Goal: Information Seeking & Learning: Learn about a topic

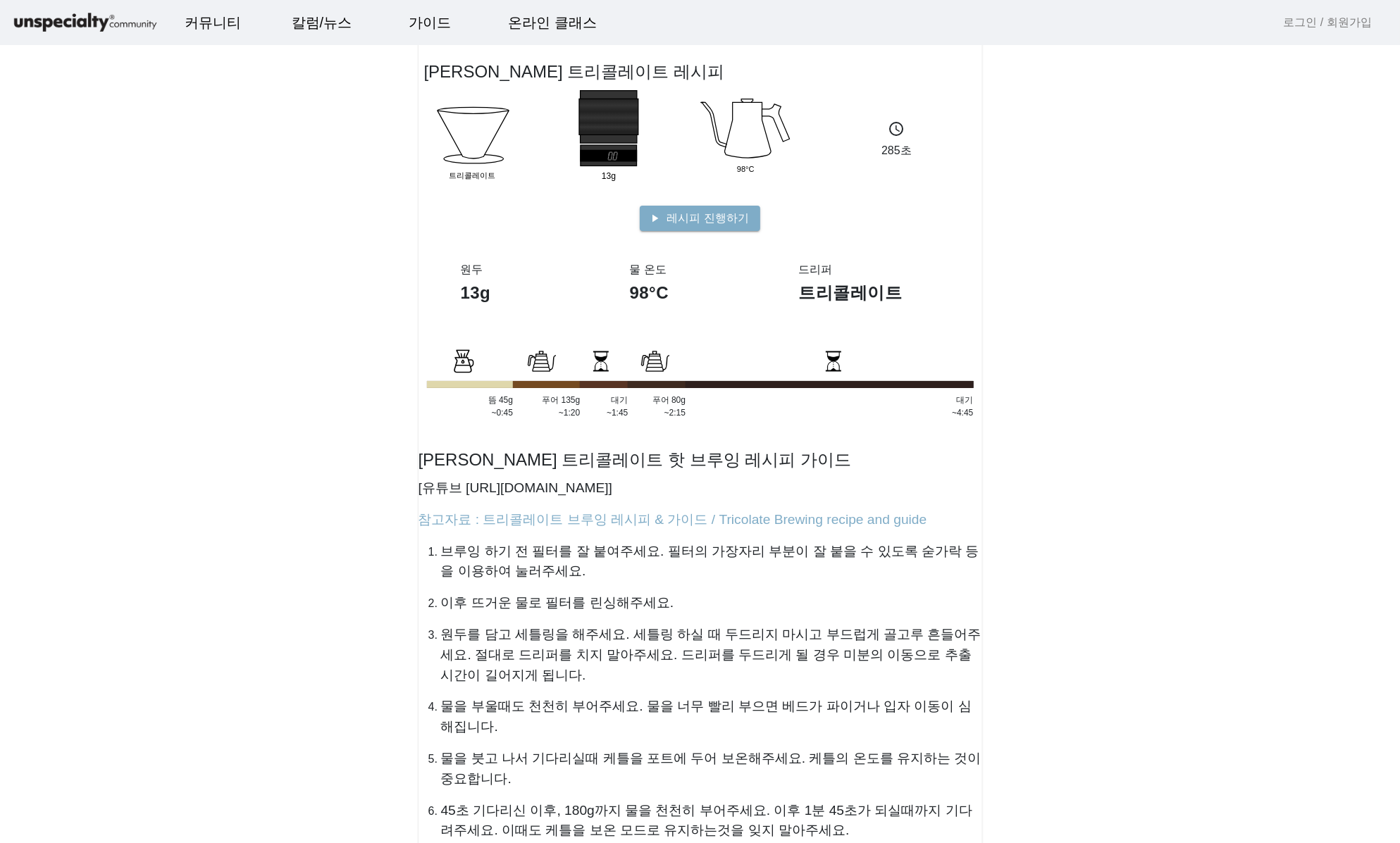
scroll to position [282, 0]
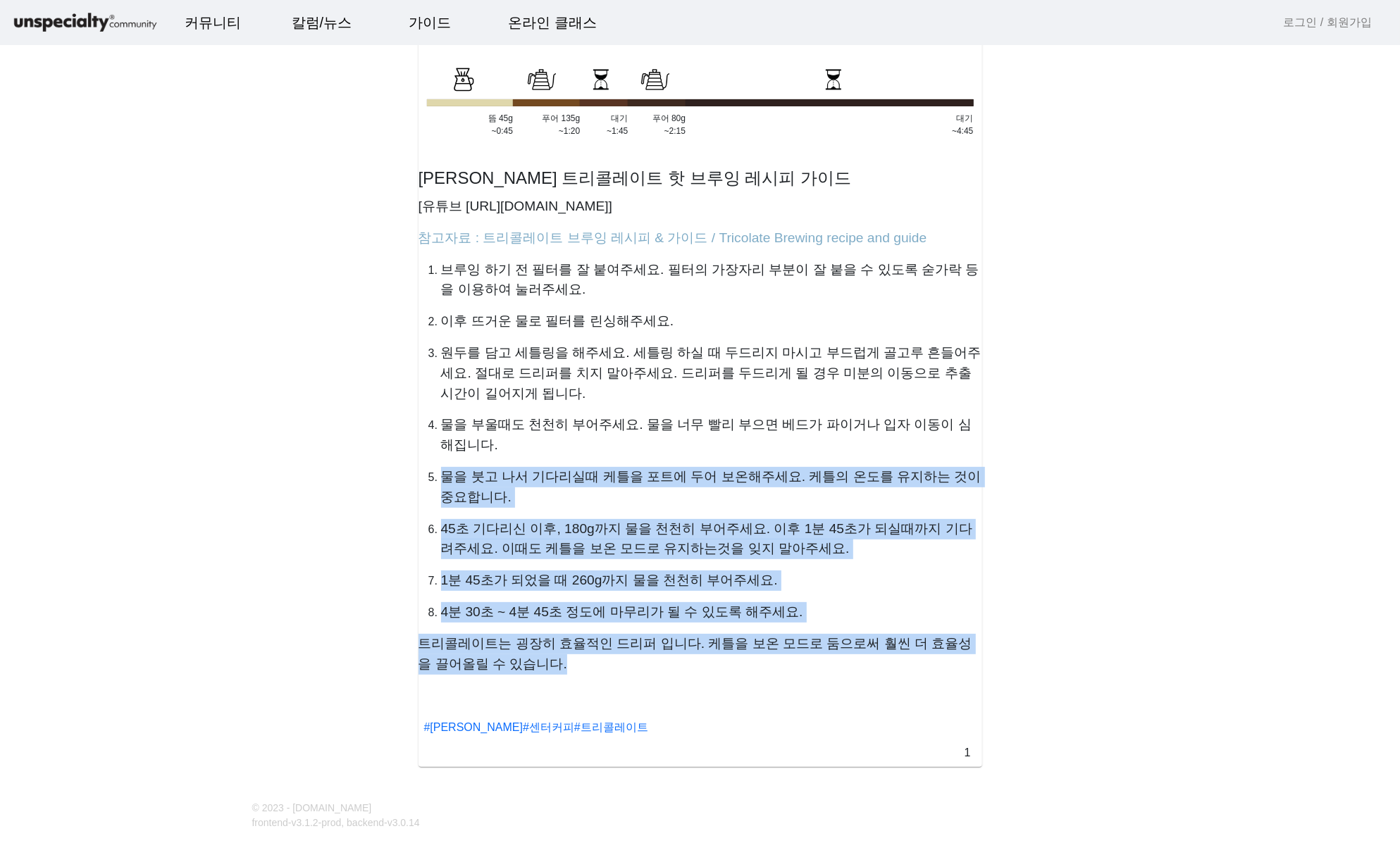
drag, startPoint x: 660, startPoint y: 661, endPoint x: 616, endPoint y: 464, distance: 201.9
click at [616, 464] on showdown "[PERSON_NAME] 트리콜레이트 핫 브루잉 레시피 가이드 [유튜브 [URL][DOMAIN_NAME]] 참고자료 : 트리콜레이트 브루잉 레…" at bounding box center [700, 412] width 563 height 523
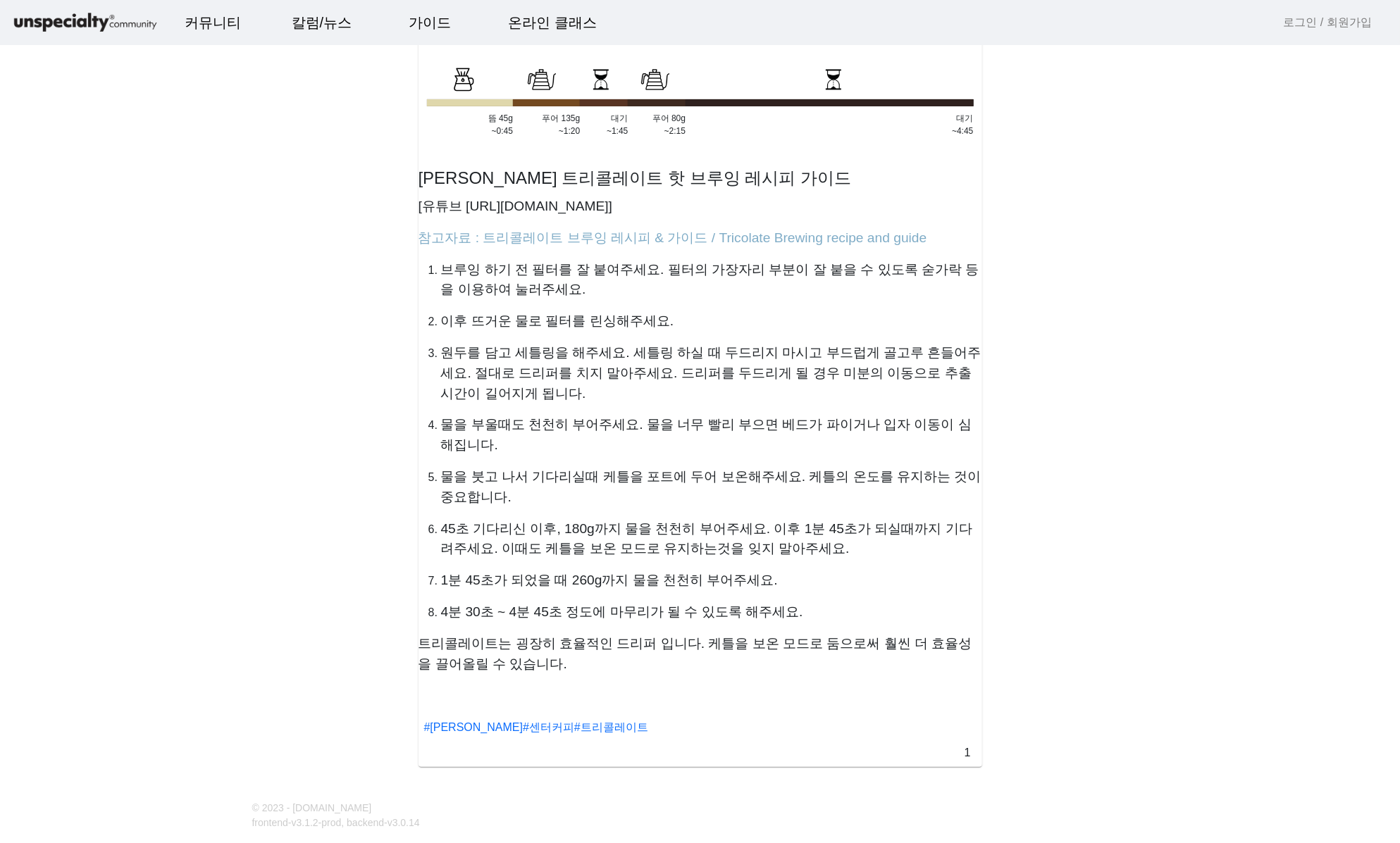
click at [691, 627] on showdown "[PERSON_NAME] 트리콜레이트 핫 브루잉 레시피 가이드 [유튜브 [URL][DOMAIN_NAME]] 참고자료 : 트리콜레이트 브루잉 레…" at bounding box center [700, 412] width 563 height 523
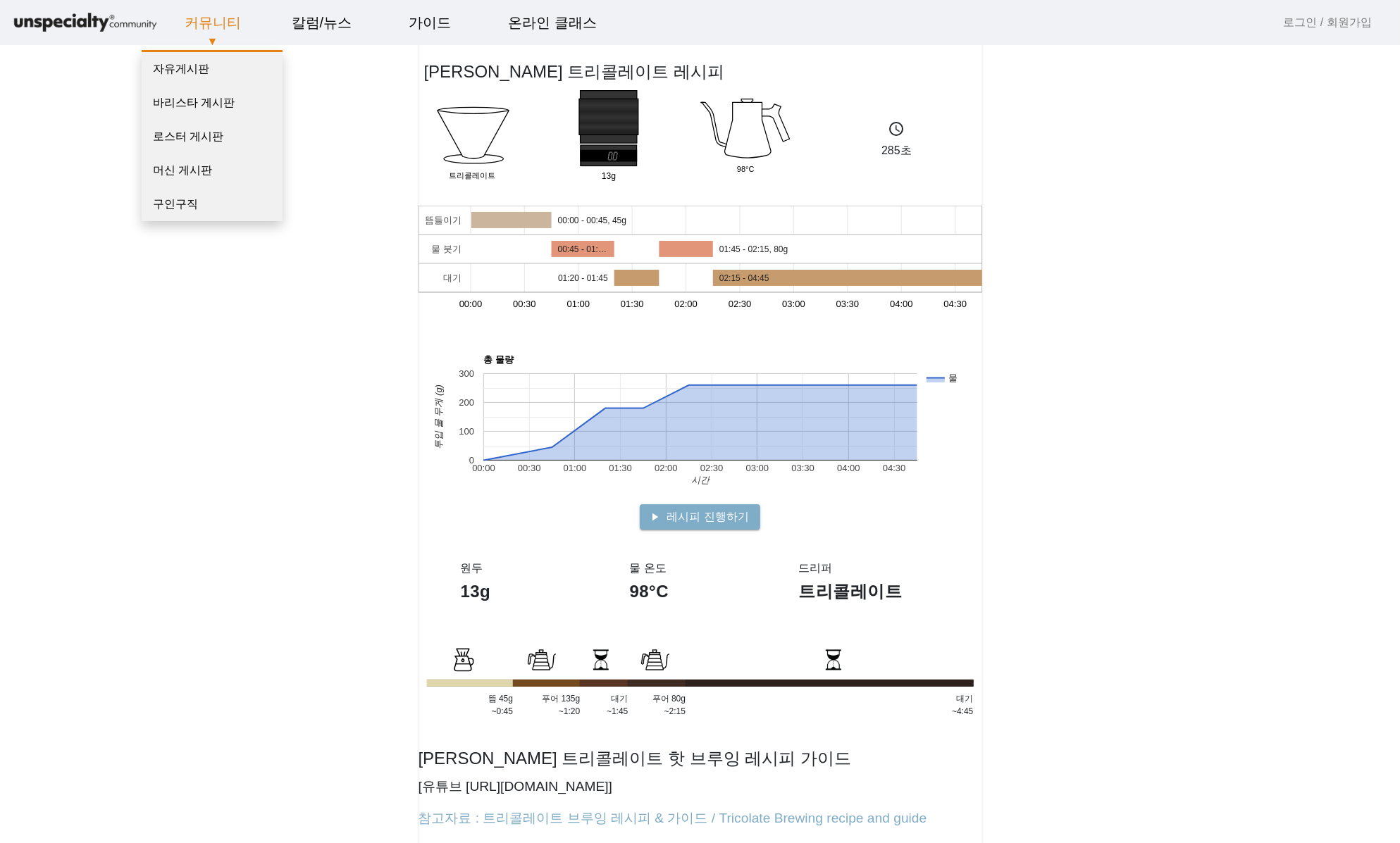
click at [207, 27] on link "커뮤니티" at bounding box center [213, 22] width 79 height 38
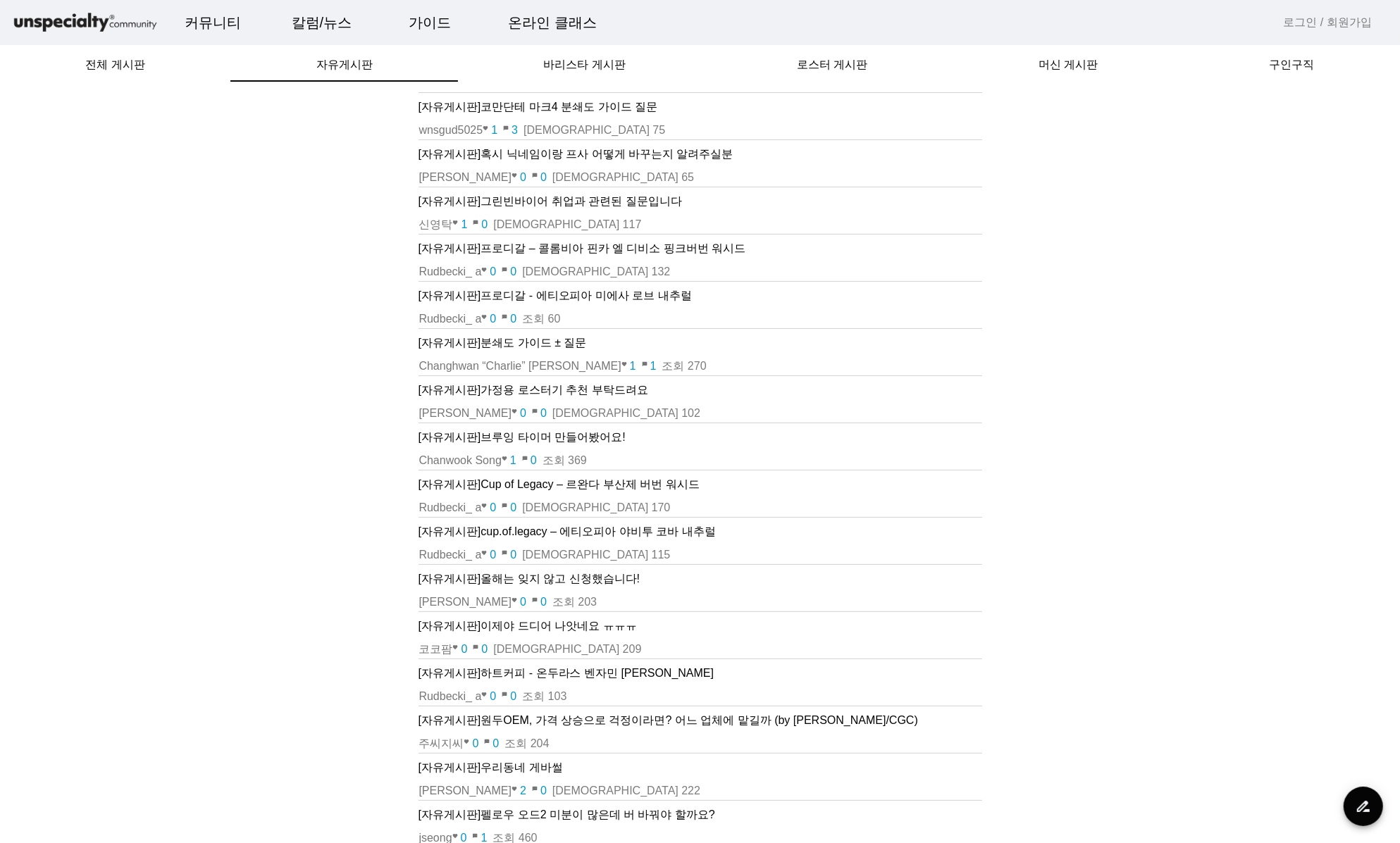
scroll to position [521, 0]
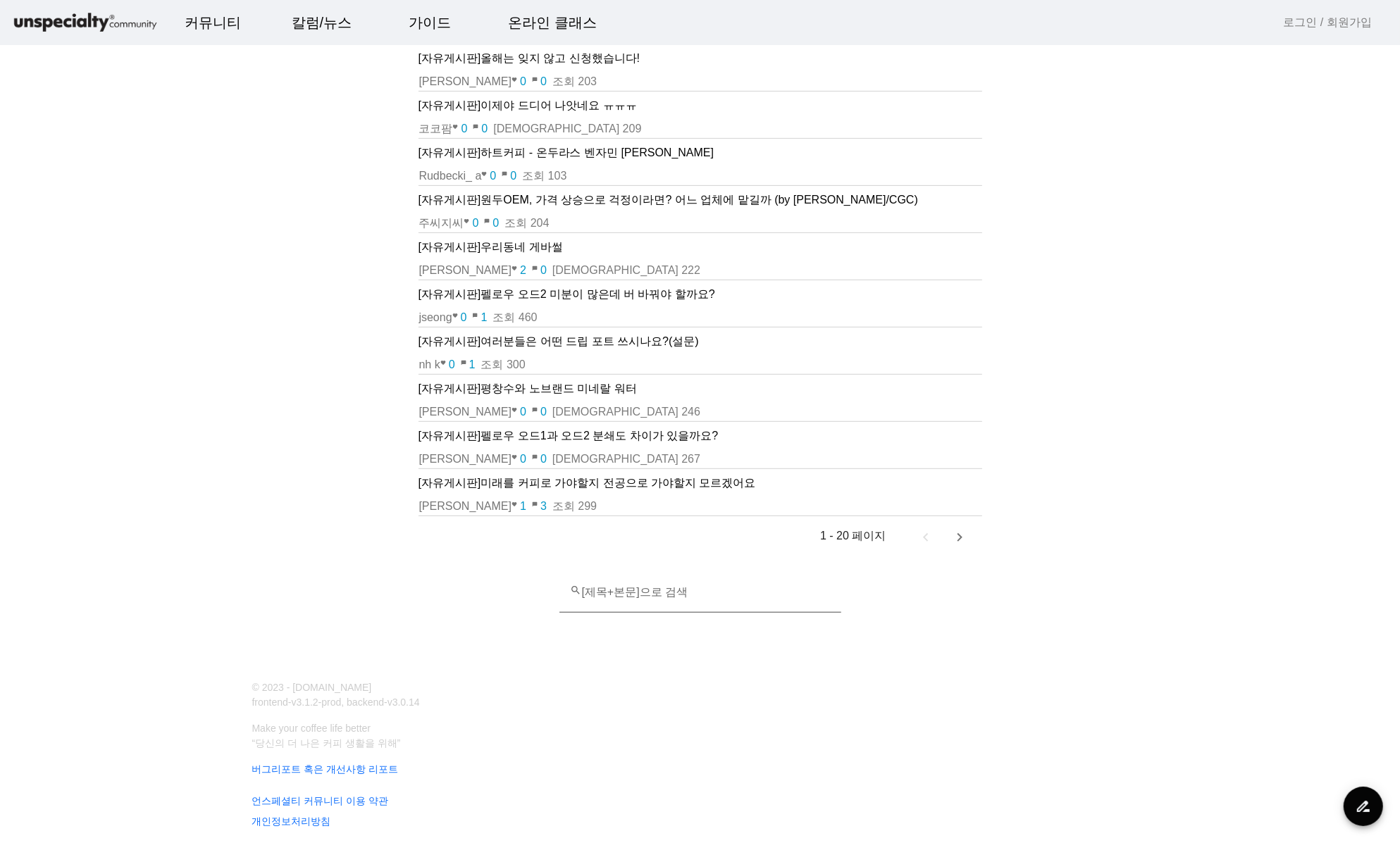
click at [663, 586] on mat-label "search [제목+본문]으로 검색" at bounding box center [630, 592] width 118 height 12
click at [663, 590] on input "search [제목+본문]으로 검색" at bounding box center [700, 598] width 259 height 17
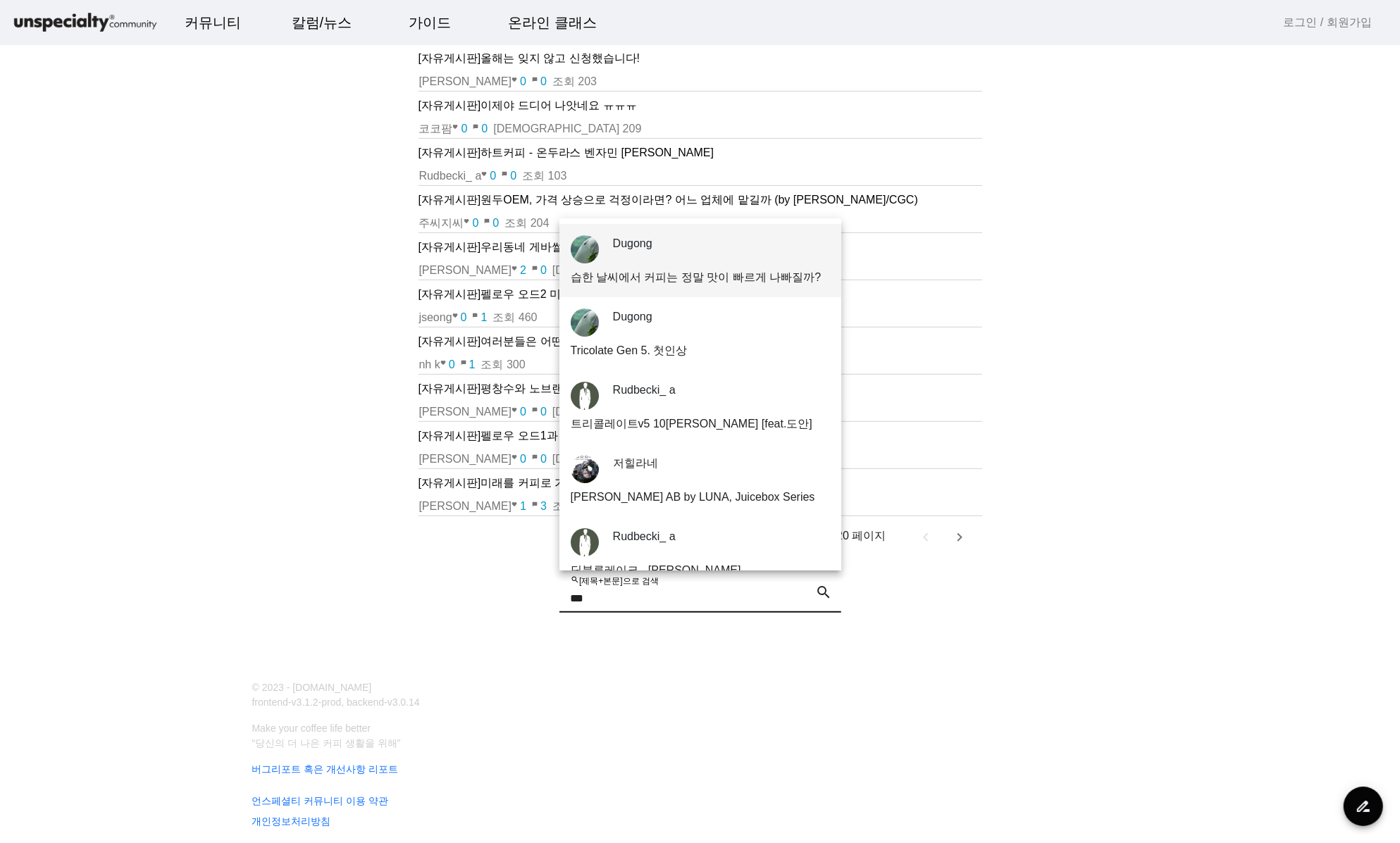
type input "***"
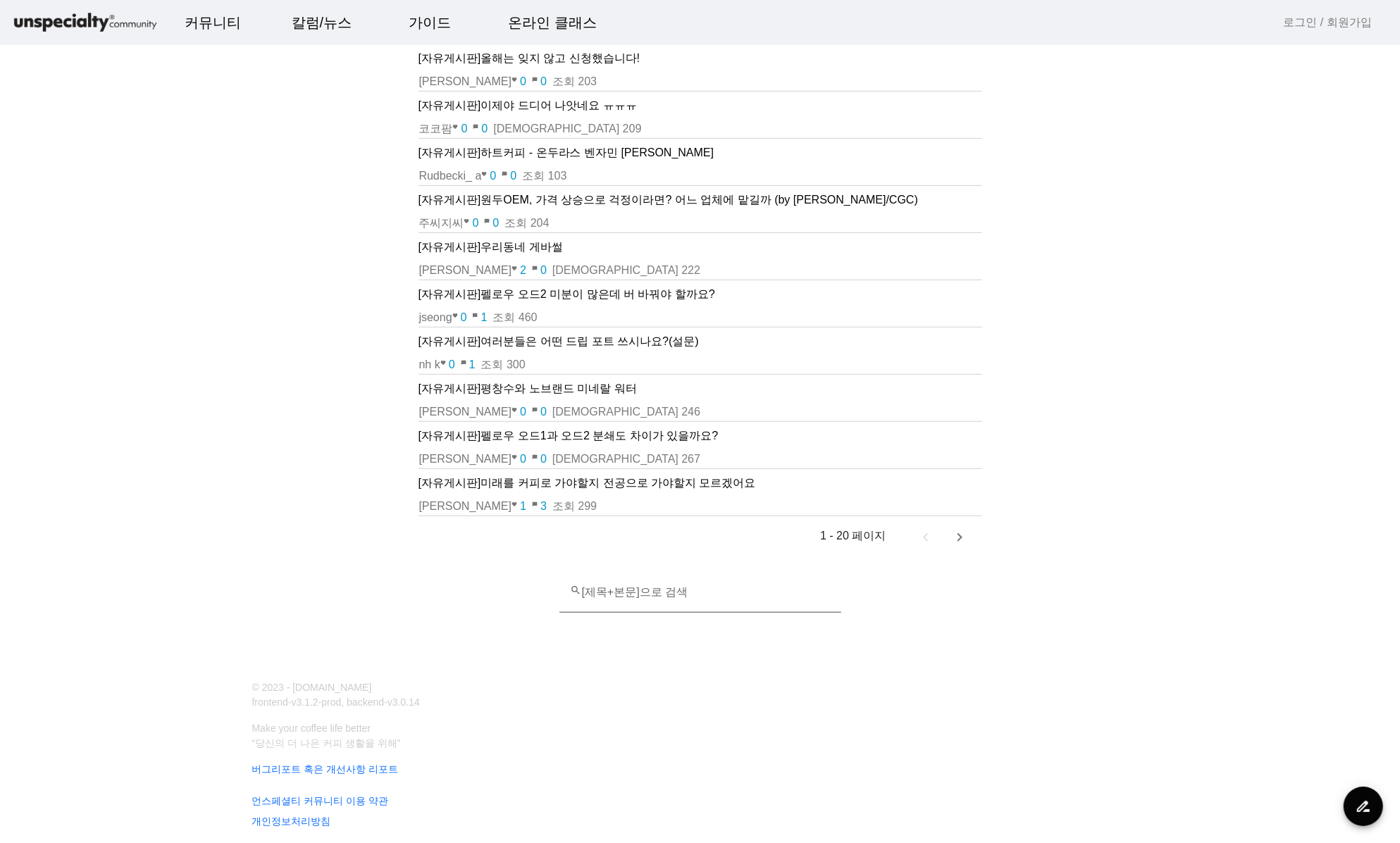
click at [801, 583] on div "search [제목+본문]으로 검색" at bounding box center [700, 593] width 259 height 40
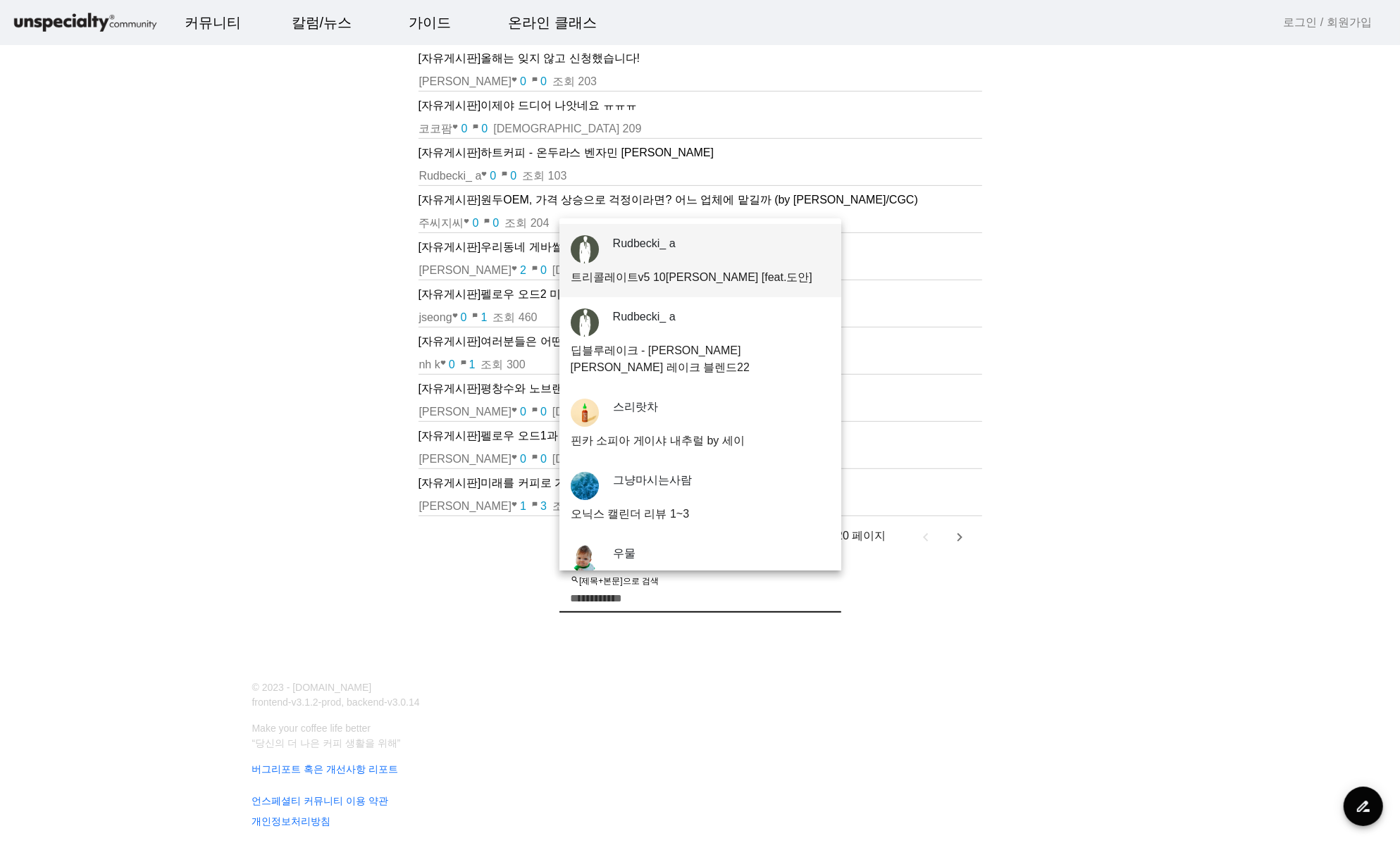
click at [774, 599] on input "search [제목+본문]으로 검색" at bounding box center [700, 598] width 259 height 17
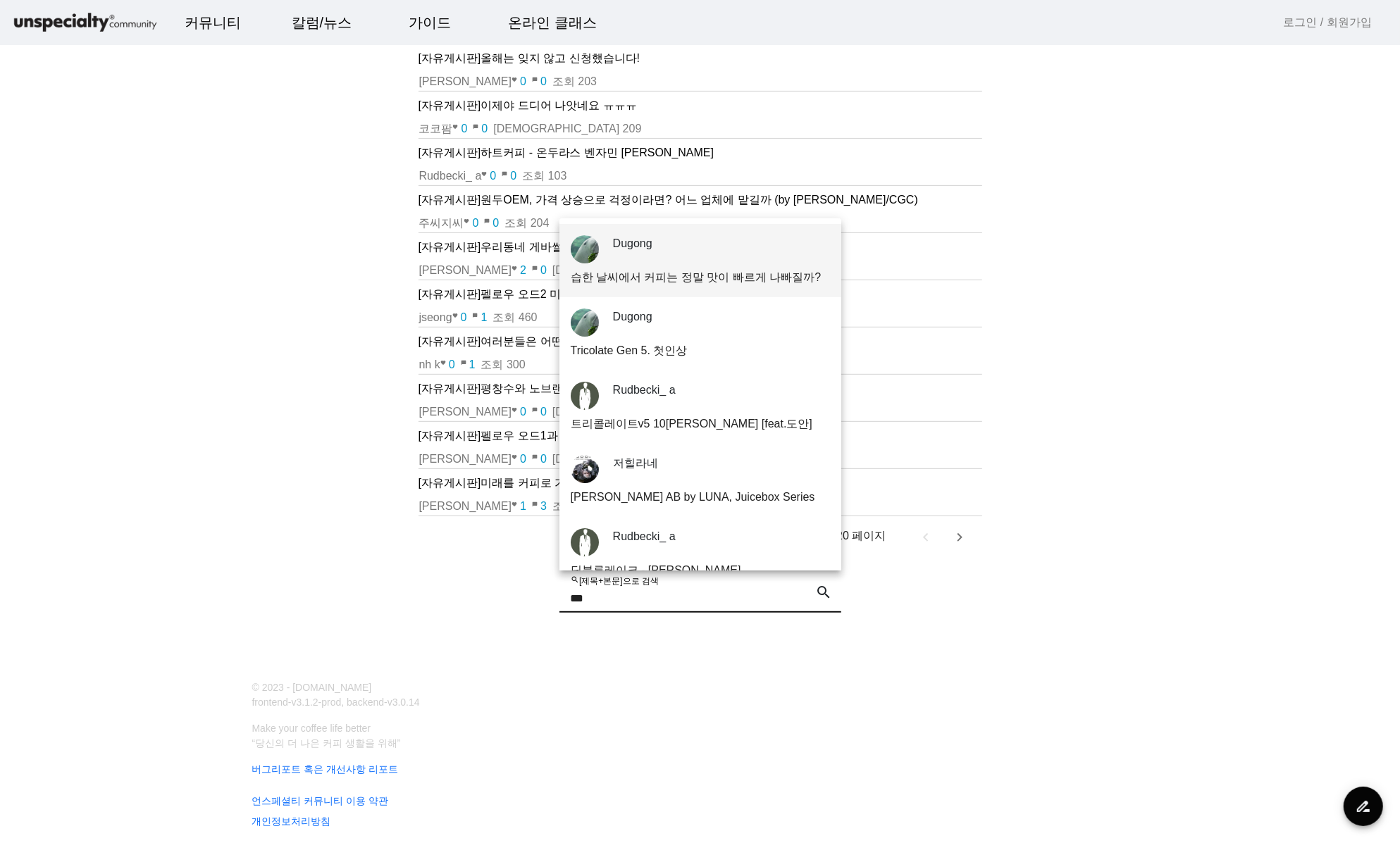
type input "***"
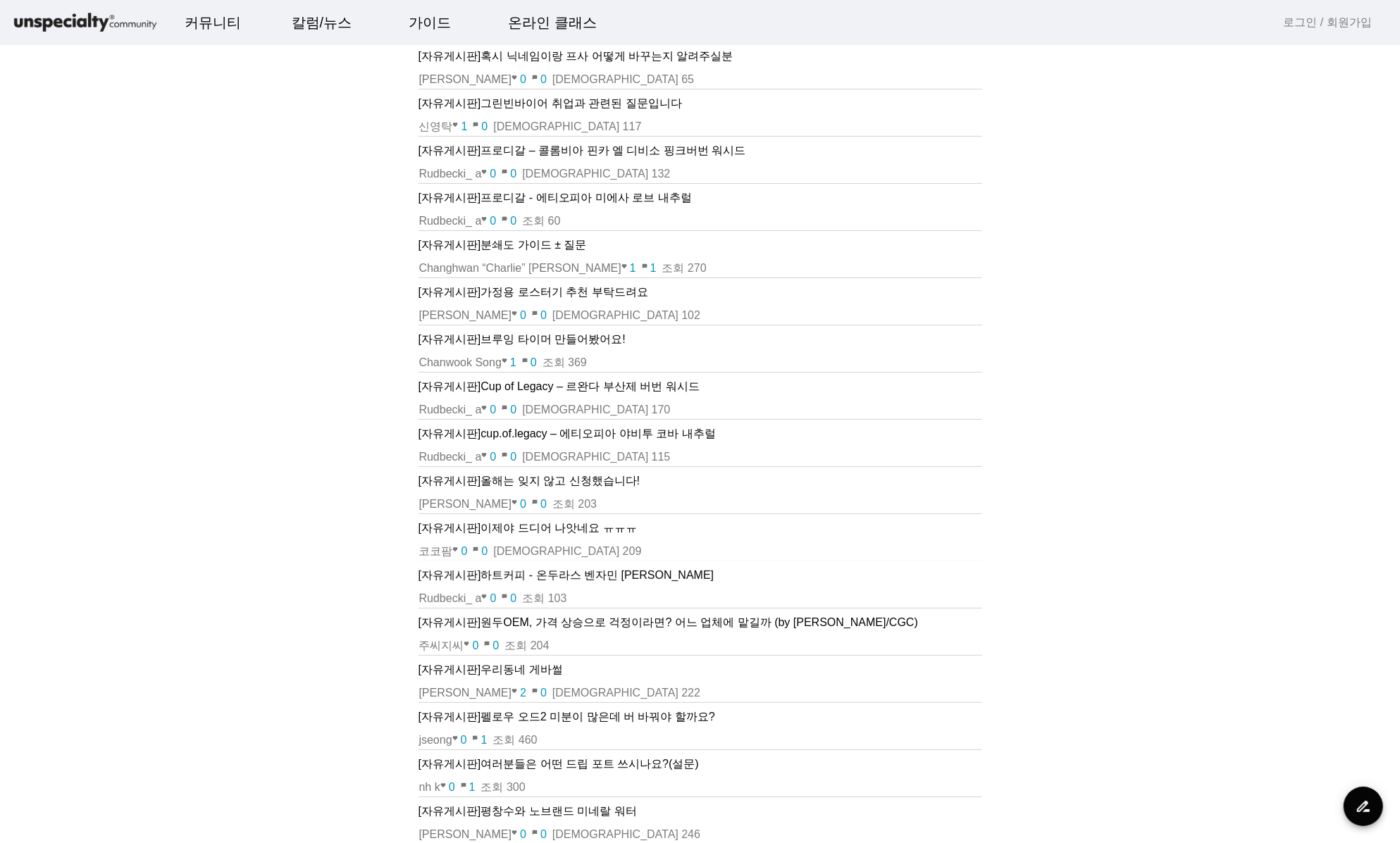
scroll to position [0, 0]
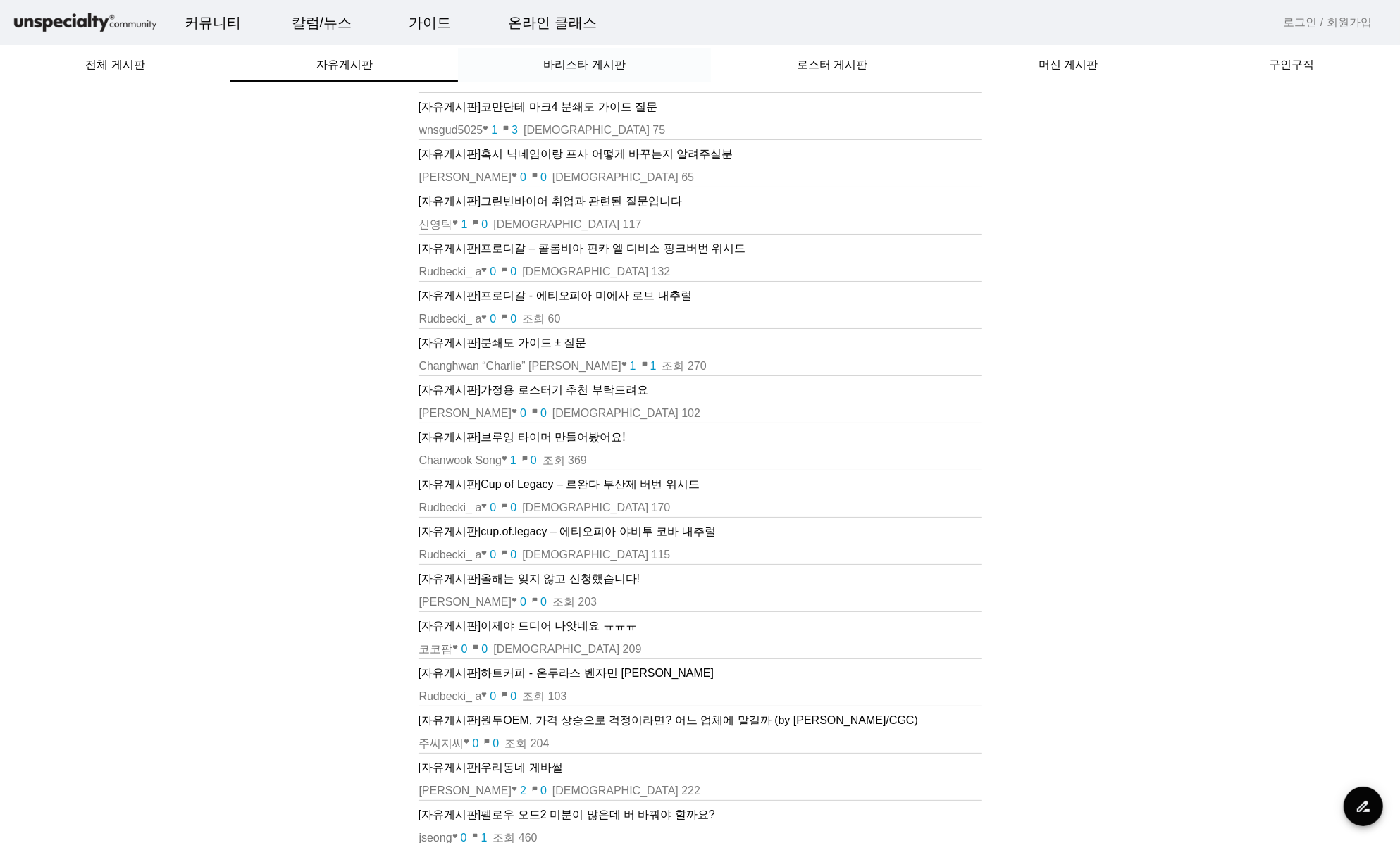
click at [600, 70] on span "바리스타 게시판" at bounding box center [585, 64] width 82 height 11
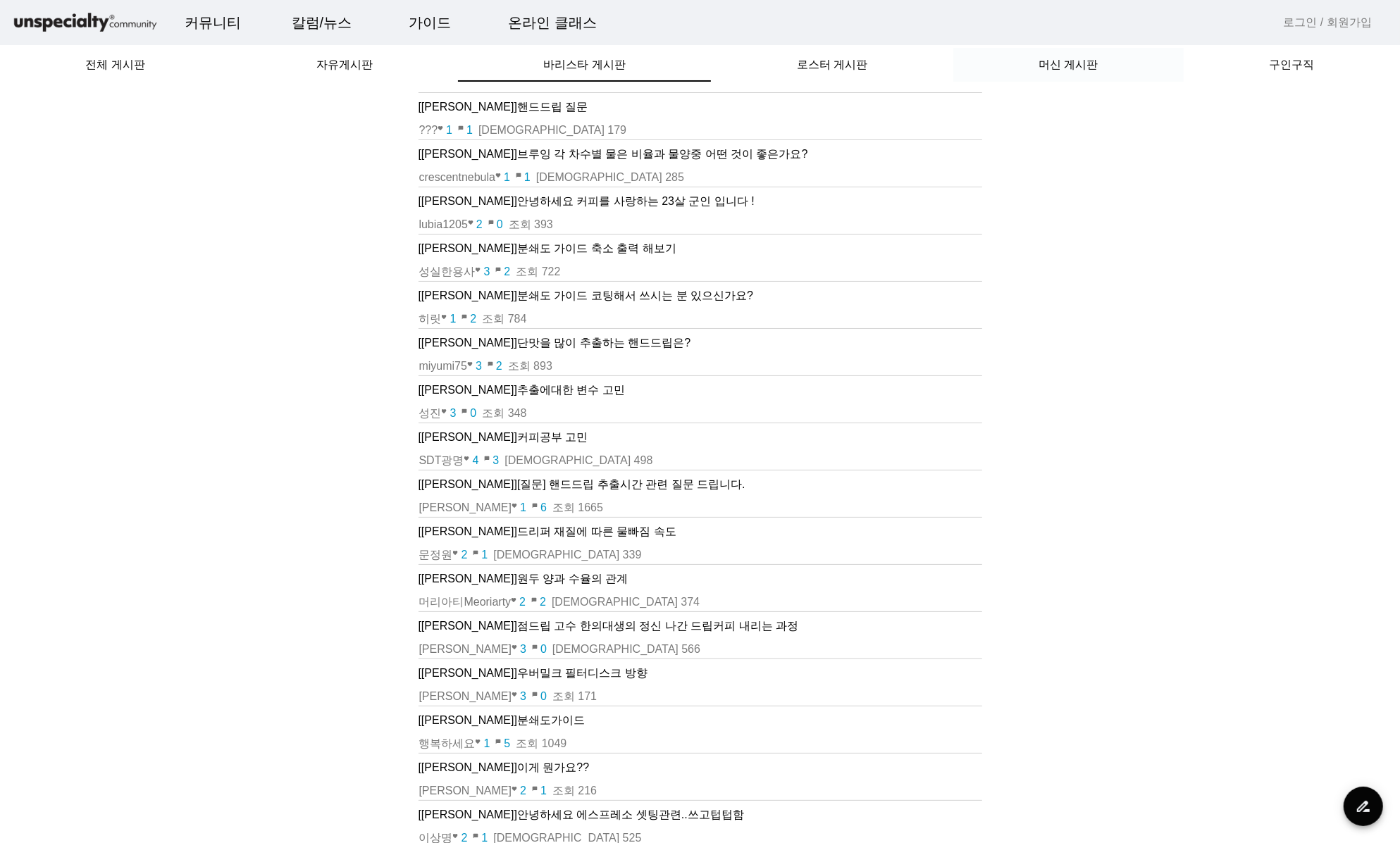
click at [1037, 75] on div "머신 게시판" at bounding box center [1068, 64] width 231 height 34
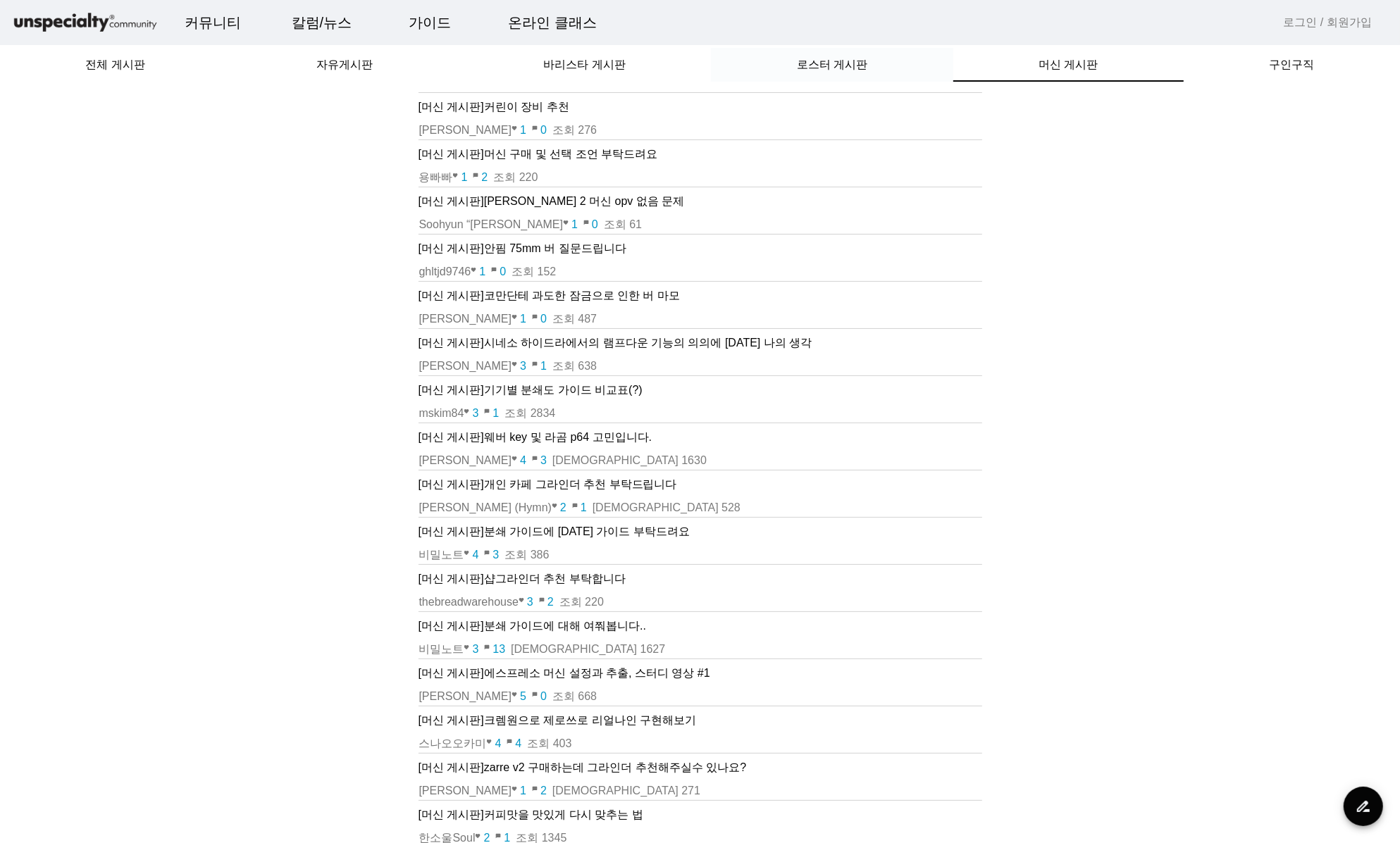
click at [791, 69] on div "로스터 게시판" at bounding box center [832, 64] width 242 height 34
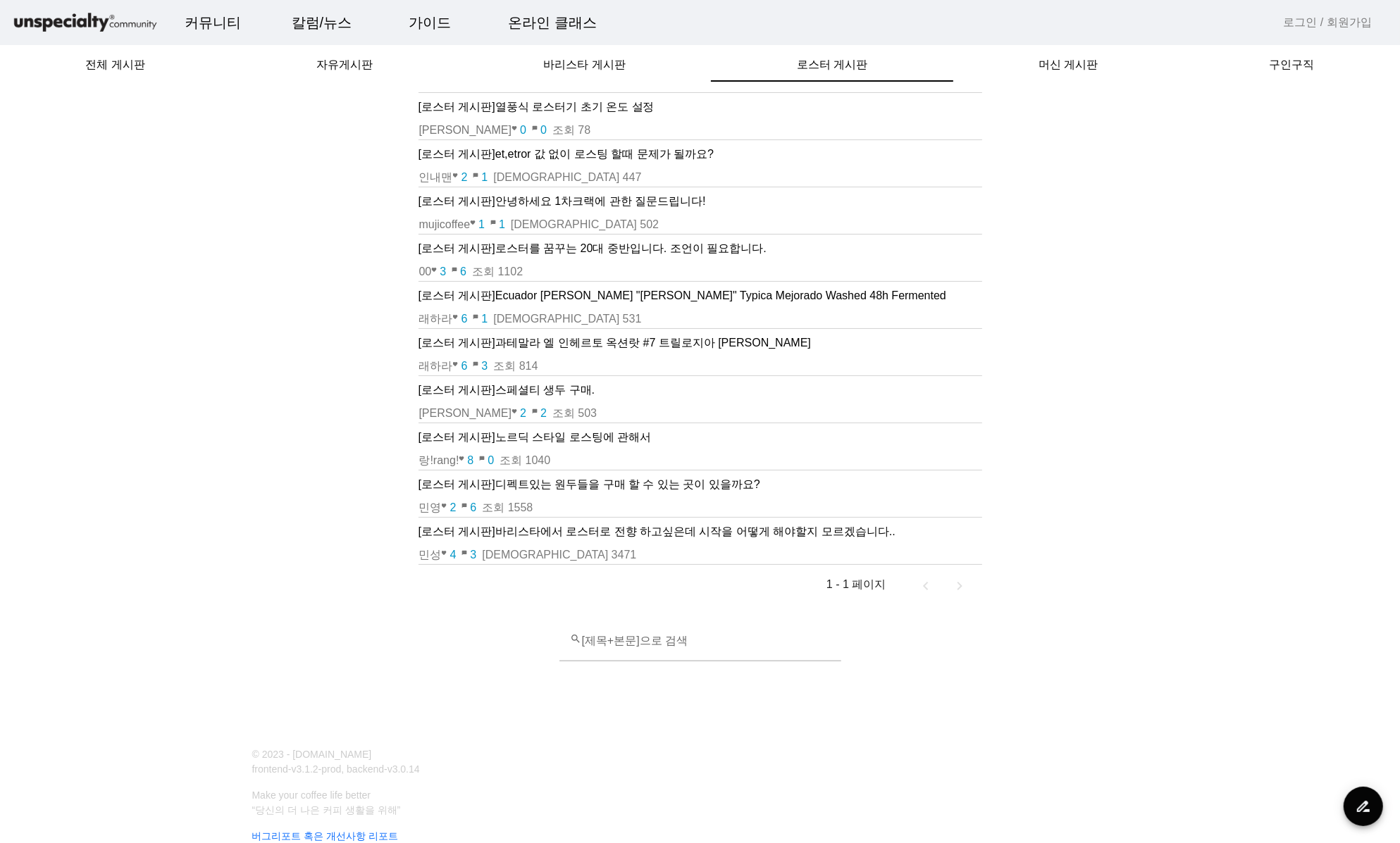
click at [121, 22] on img at bounding box center [85, 22] width 148 height 25
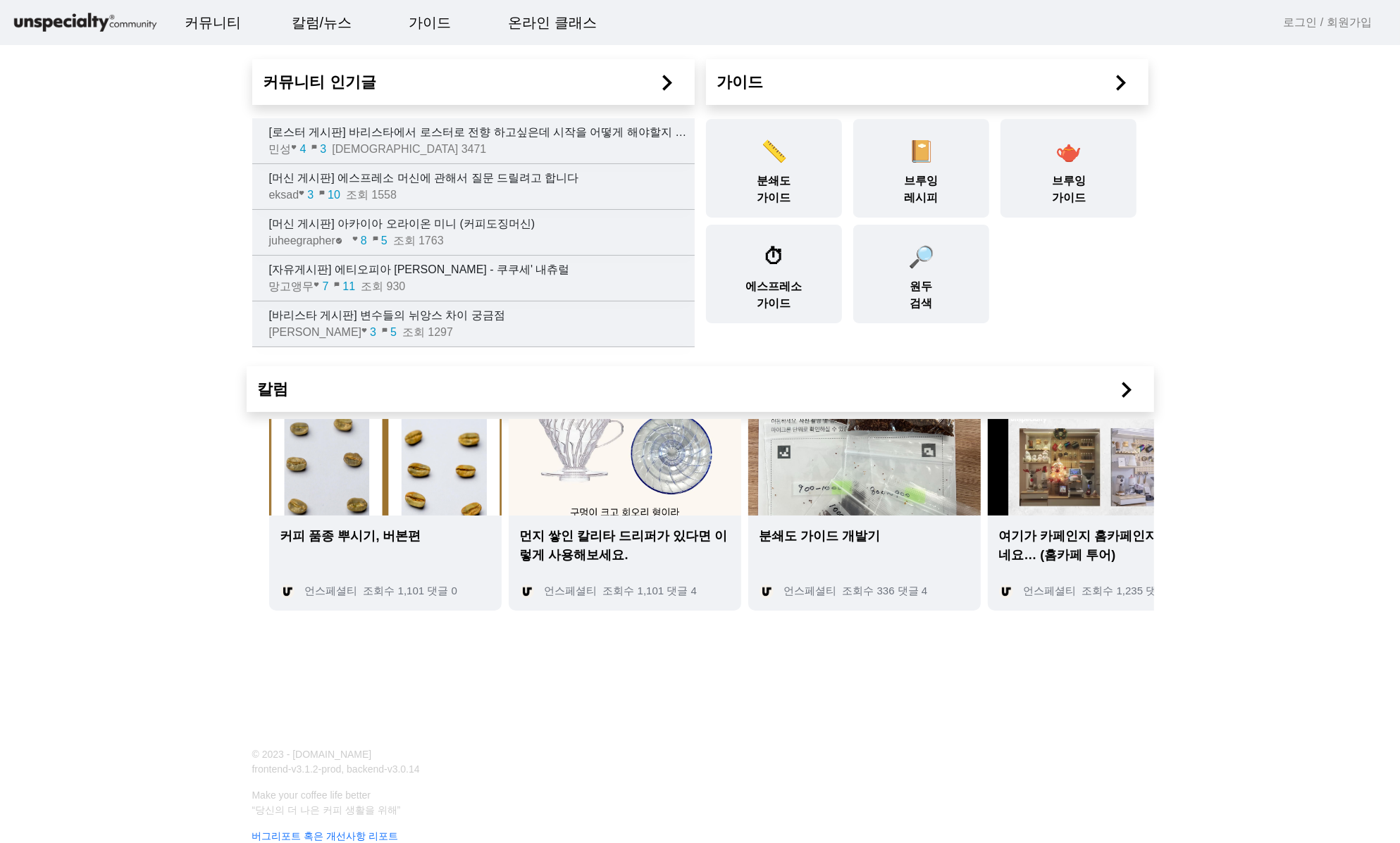
click at [915, 378] on h2 "칼럼 chevron_right" at bounding box center [701, 389] width 885 height 23
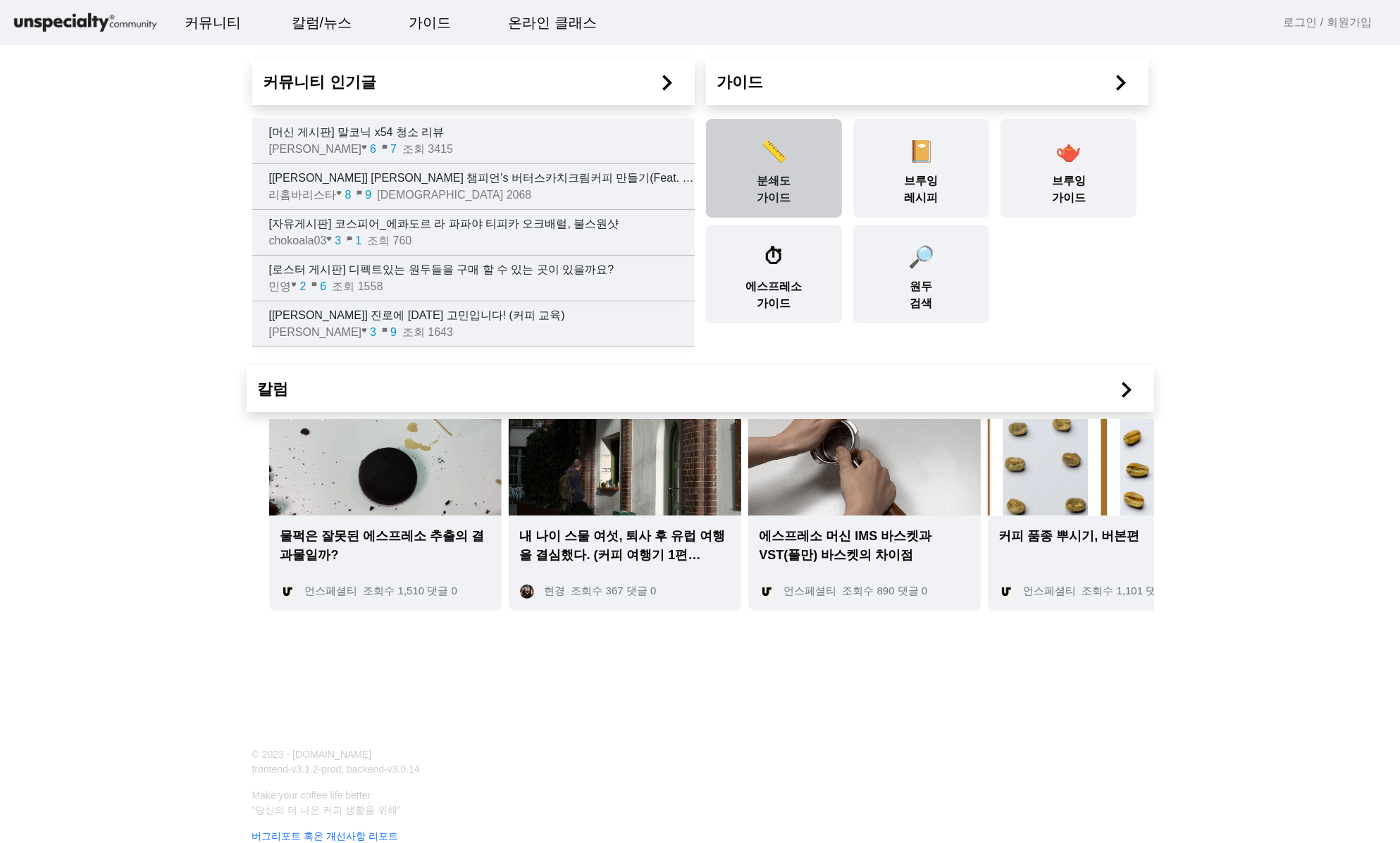
click at [771, 180] on div "📏 분쇄도 가이드" at bounding box center [774, 169] width 136 height 98
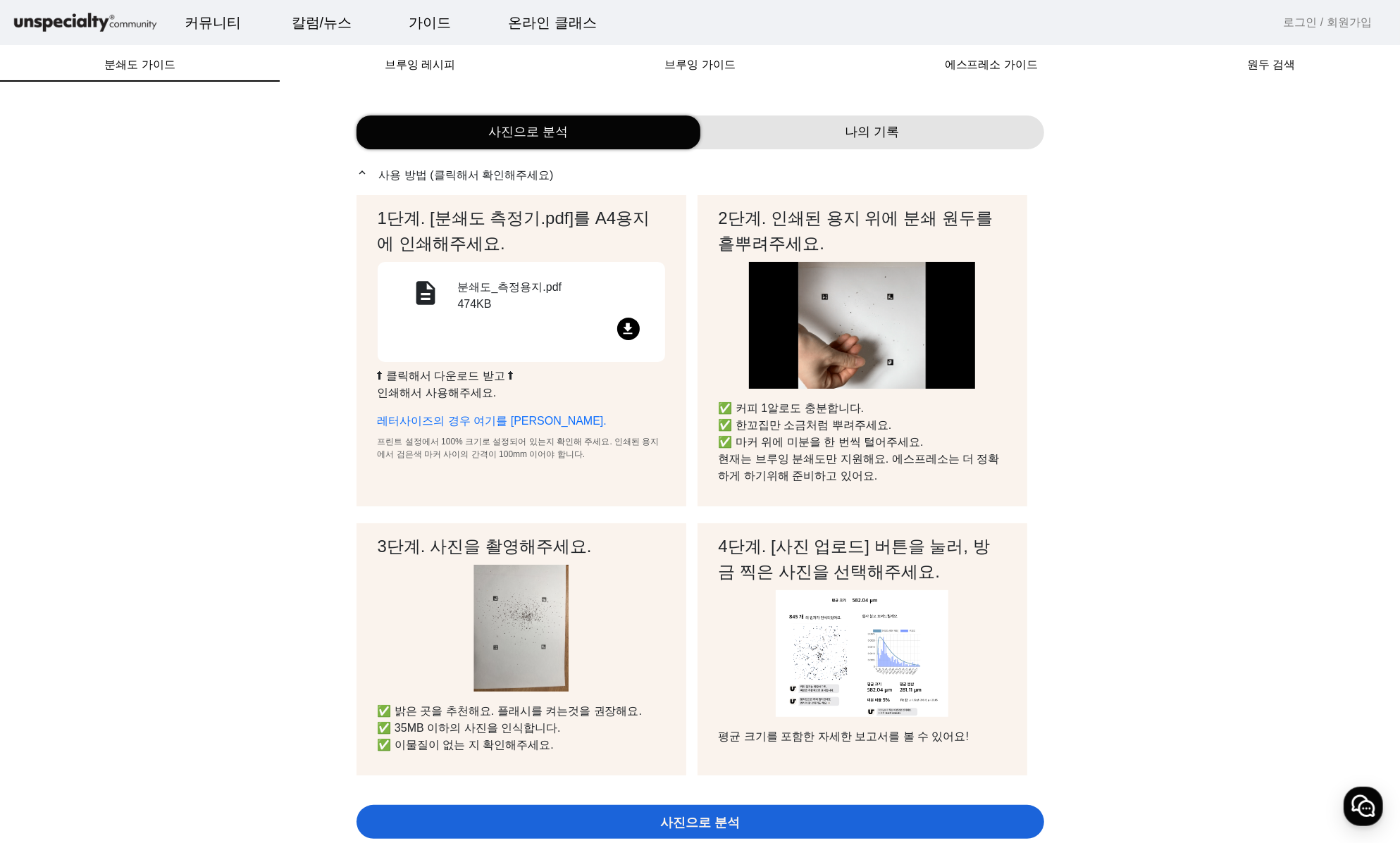
click at [890, 134] on span "나의 기록" at bounding box center [872, 131] width 54 height 19
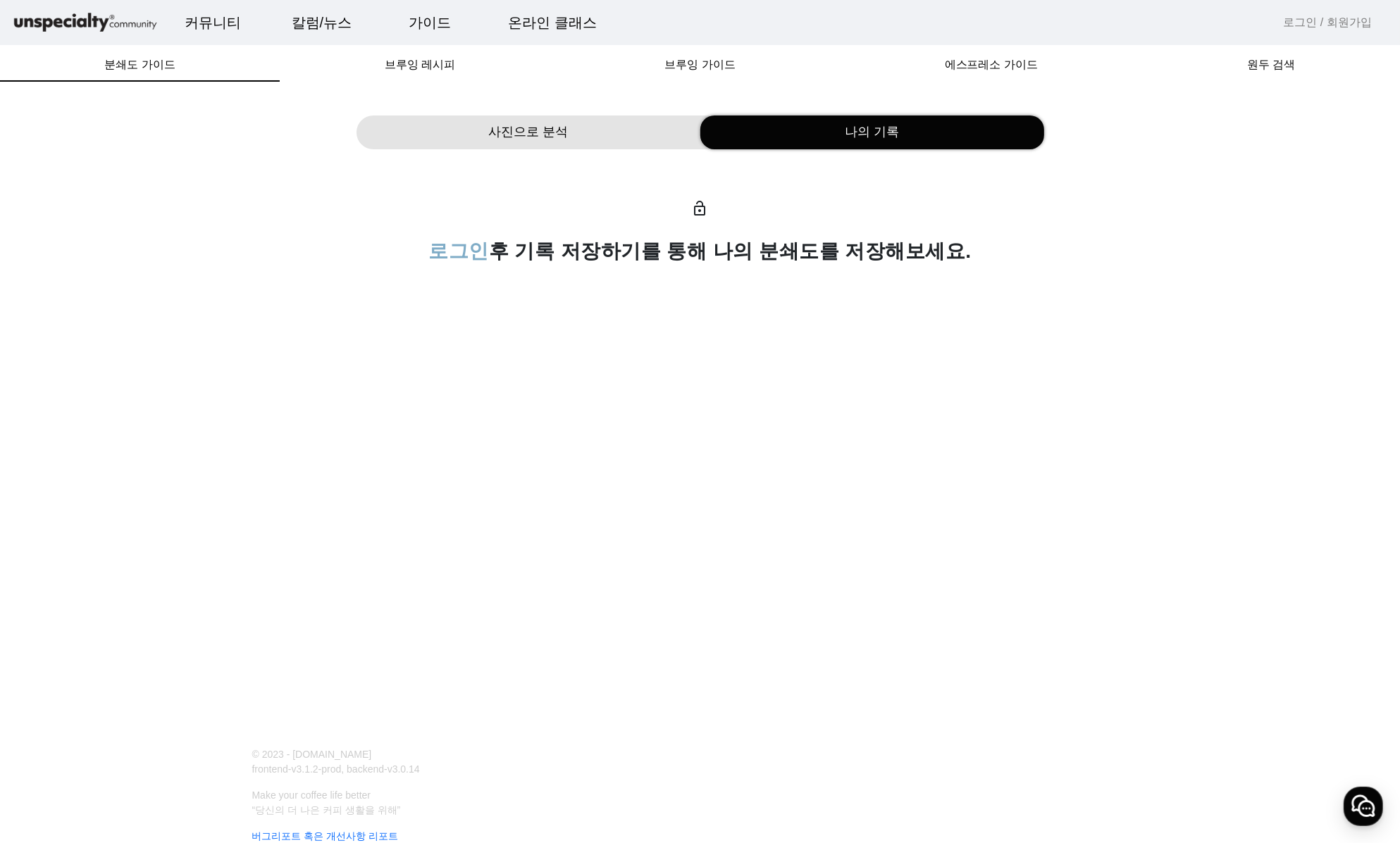
click at [598, 148] on div "사진으로 분석" at bounding box center [528, 132] width 344 height 34
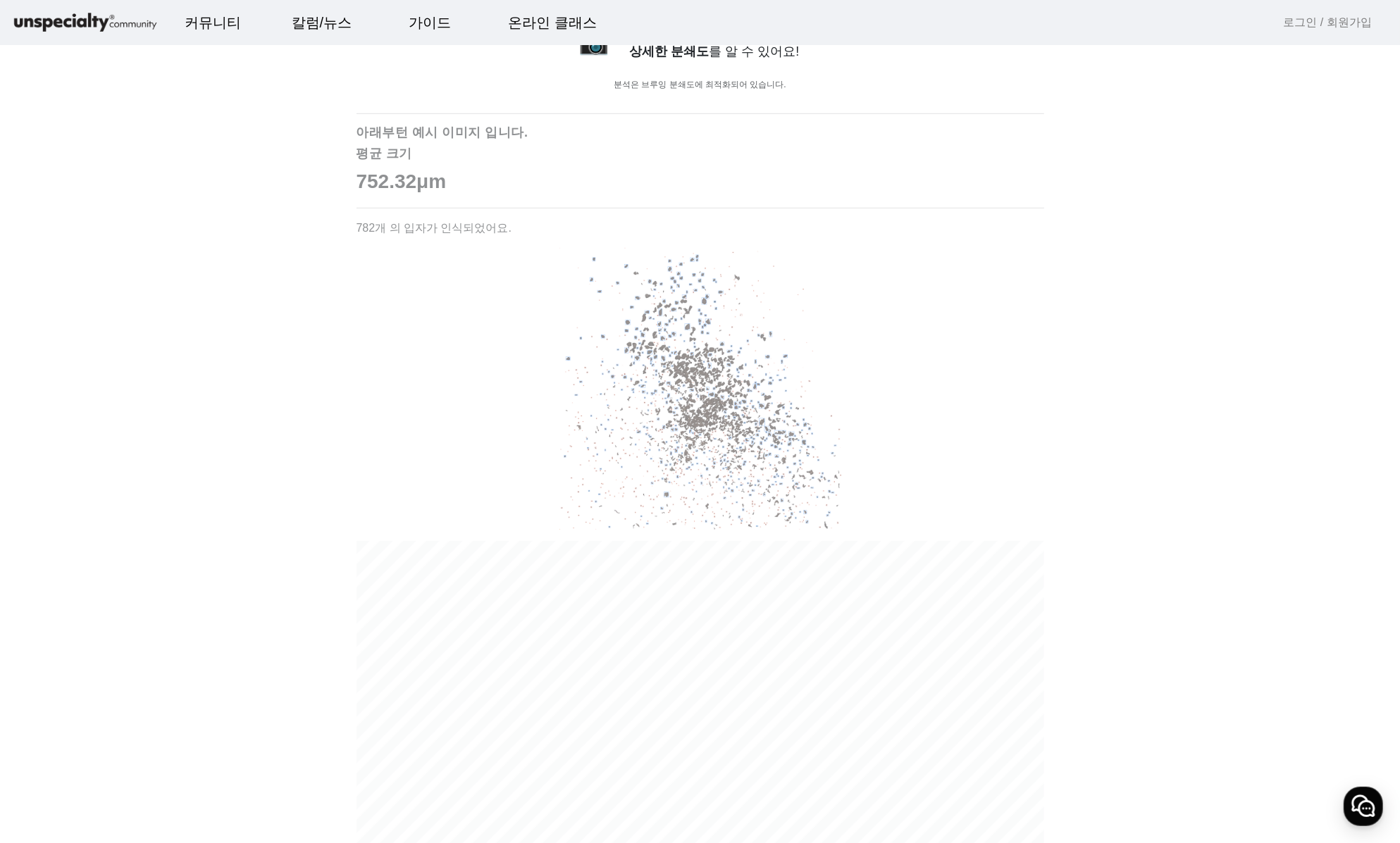
scroll to position [1382, 0]
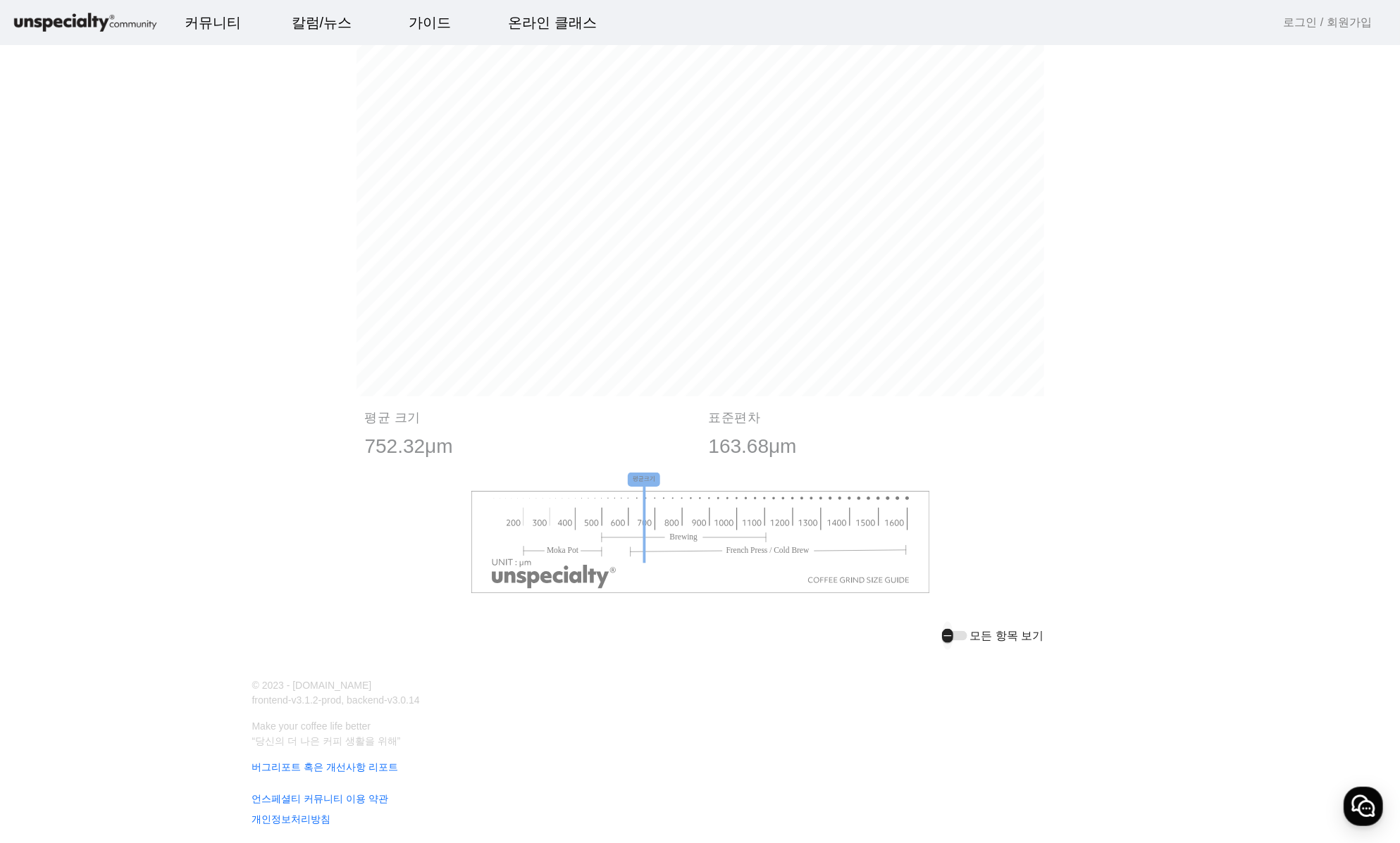
click at [951, 632] on icon "button" at bounding box center [947, 636] width 11 height 13
click at [964, 638] on icon "button" at bounding box center [958, 636] width 11 height 13
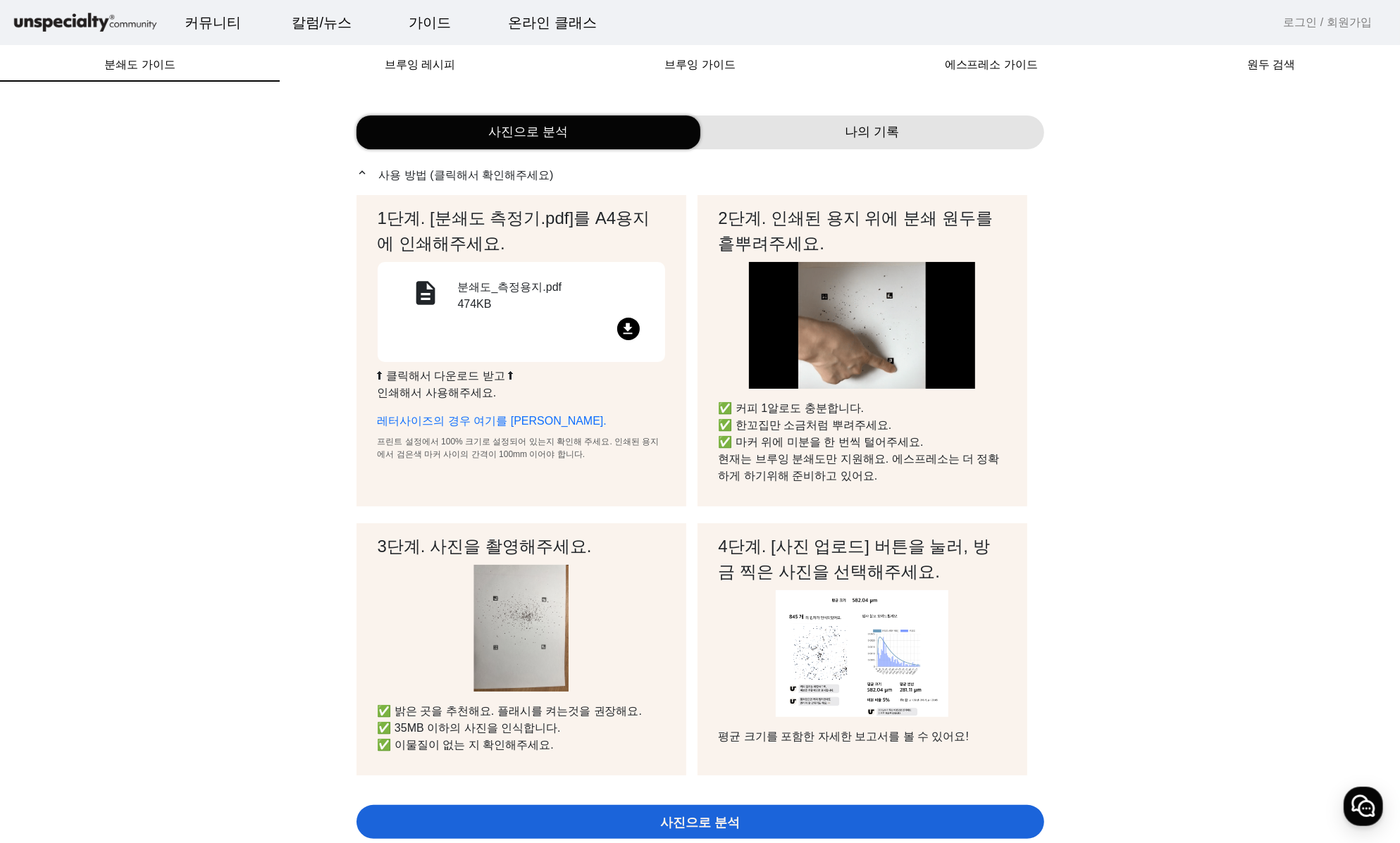
drag, startPoint x: 1110, startPoint y: 653, endPoint x: 1042, endPoint y: 313, distance: 346.7
click at [529, 324] on div "file_download" at bounding box center [522, 331] width 254 height 28
click at [430, 60] on span "브루잉 레시피" at bounding box center [419, 64] width 70 height 11
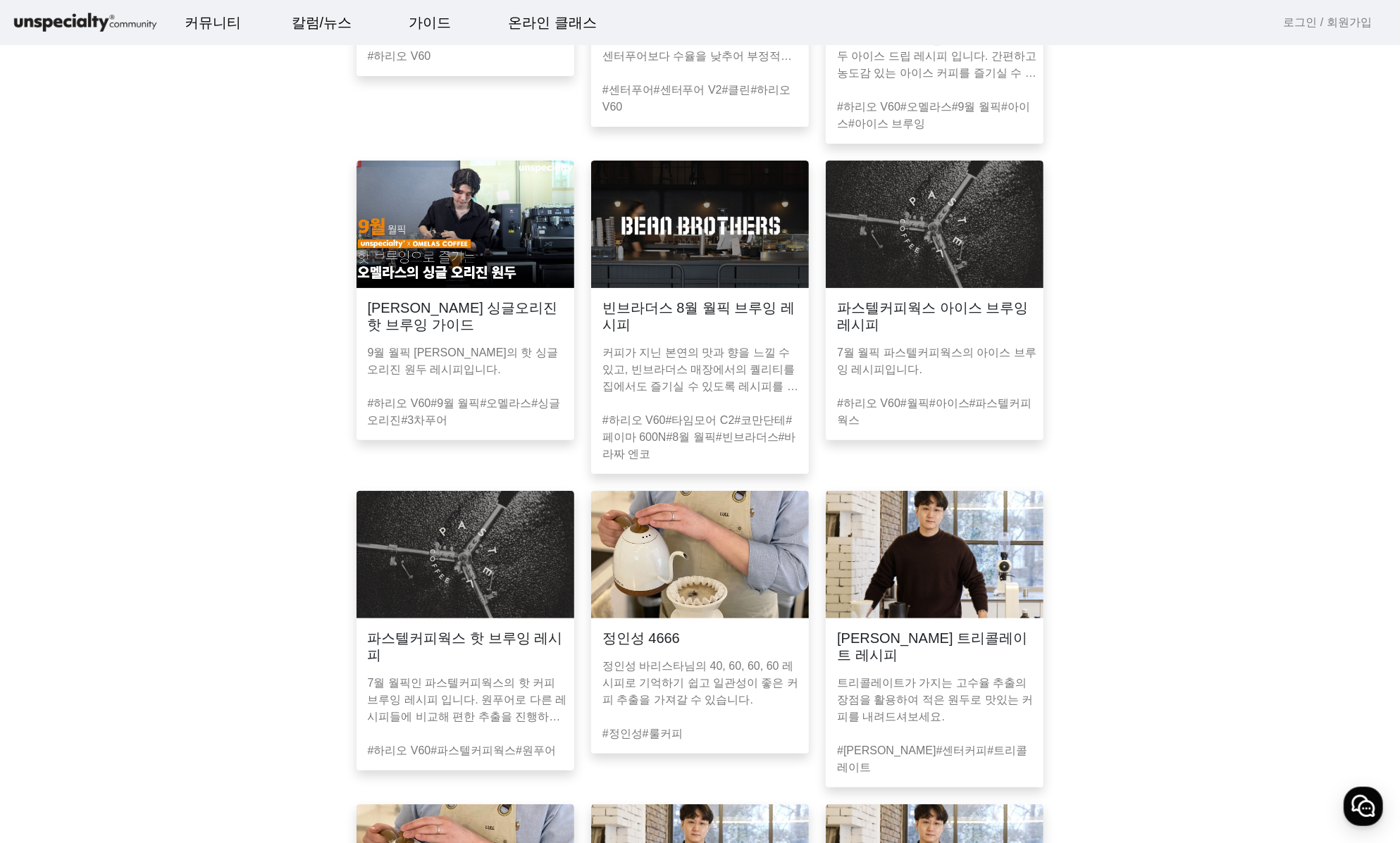
scroll to position [54, 0]
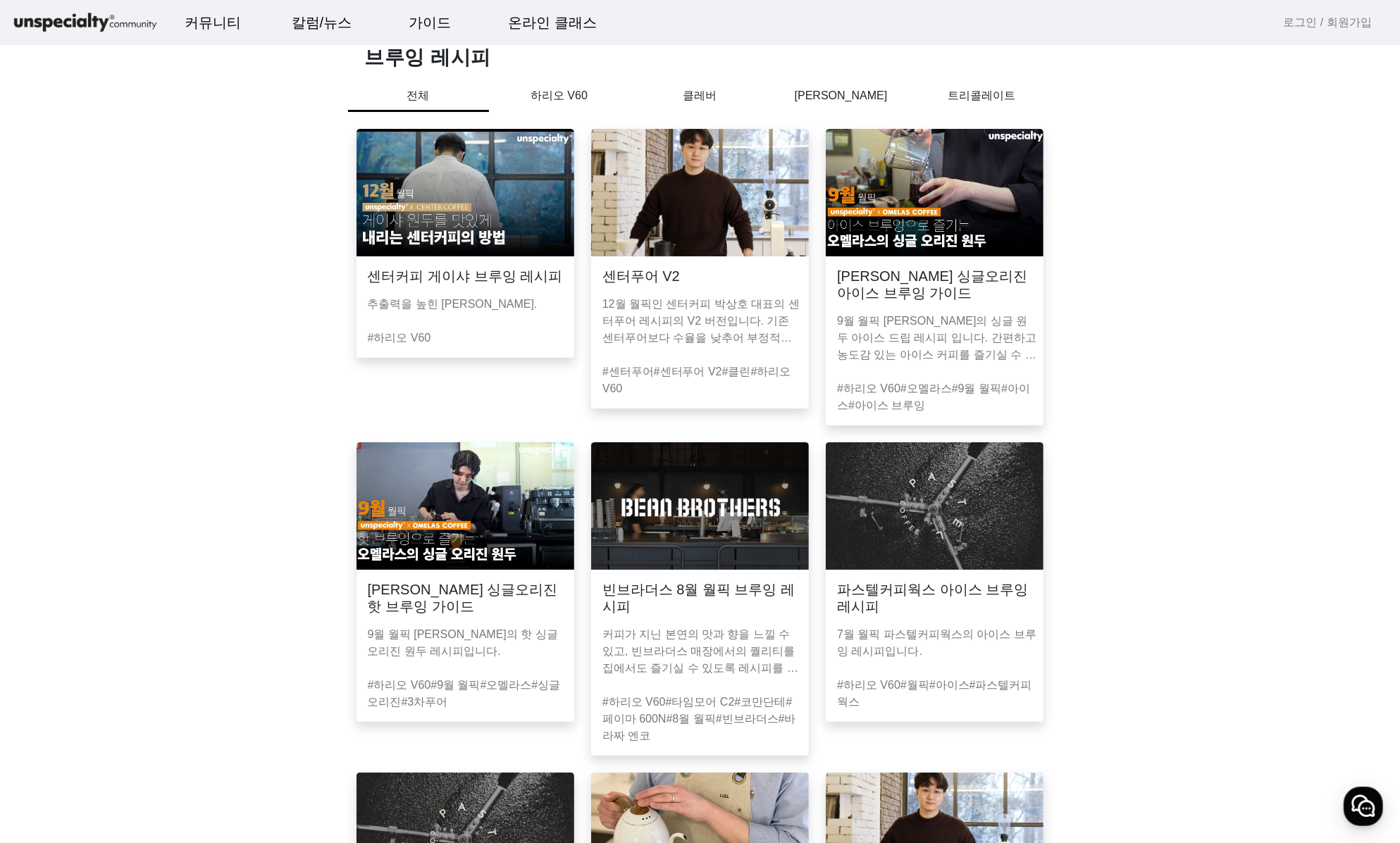
click at [1000, 93] on p "트리콜레이트" at bounding box center [982, 95] width 141 height 17
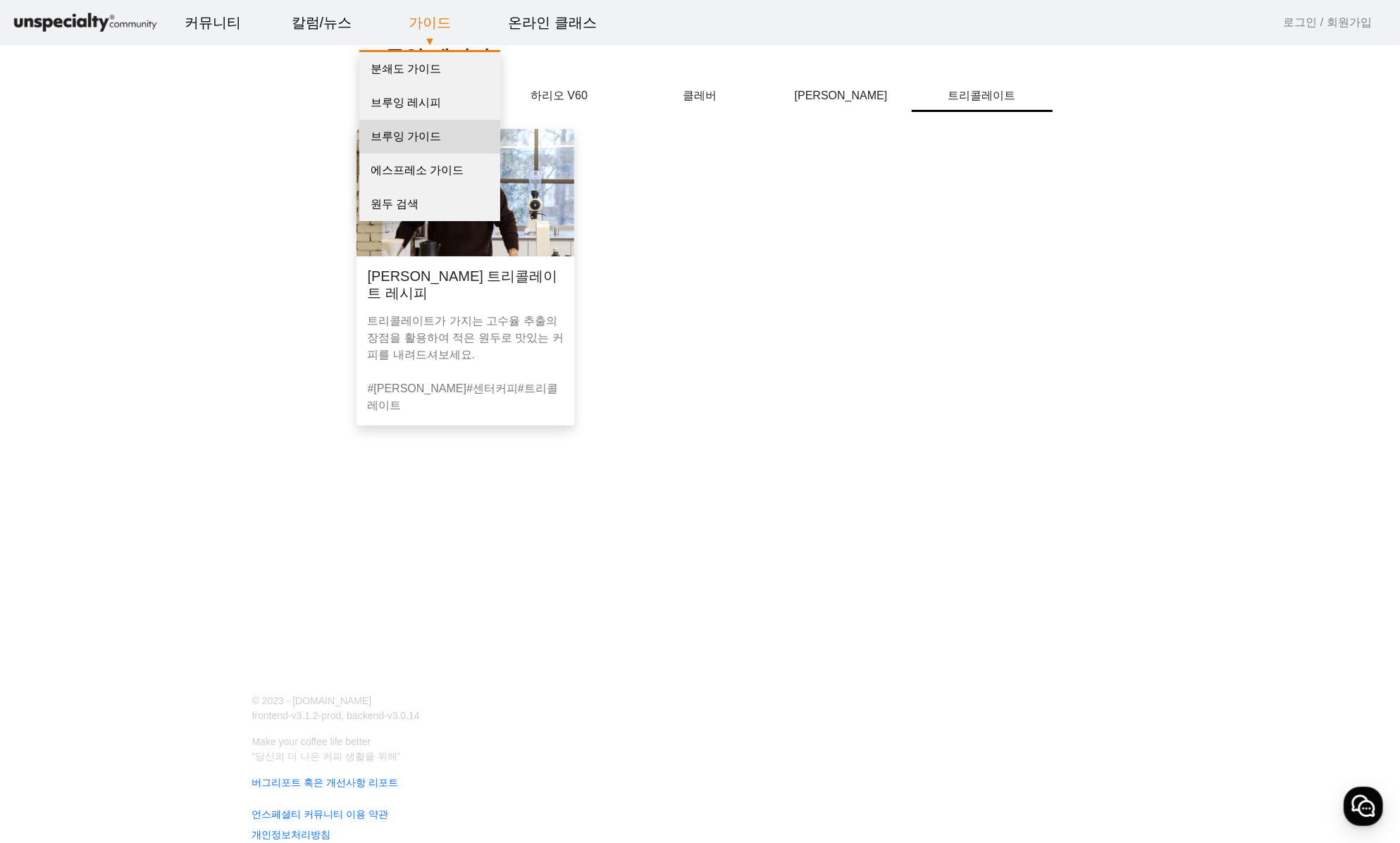
click at [411, 141] on link "브루잉 가이드" at bounding box center [429, 136] width 141 height 34
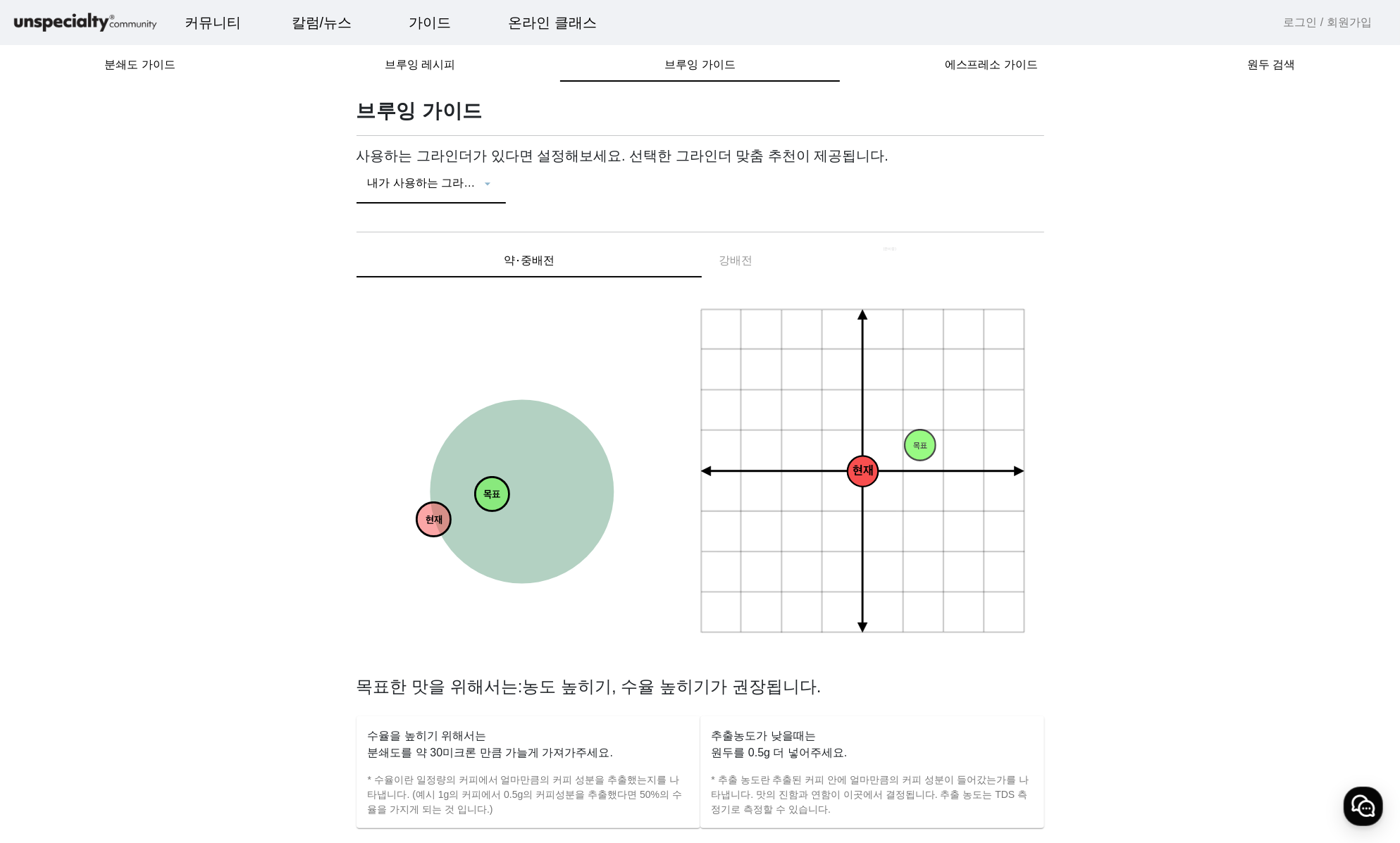
click at [478, 182] on span at bounding box center [424, 189] width 113 height 17
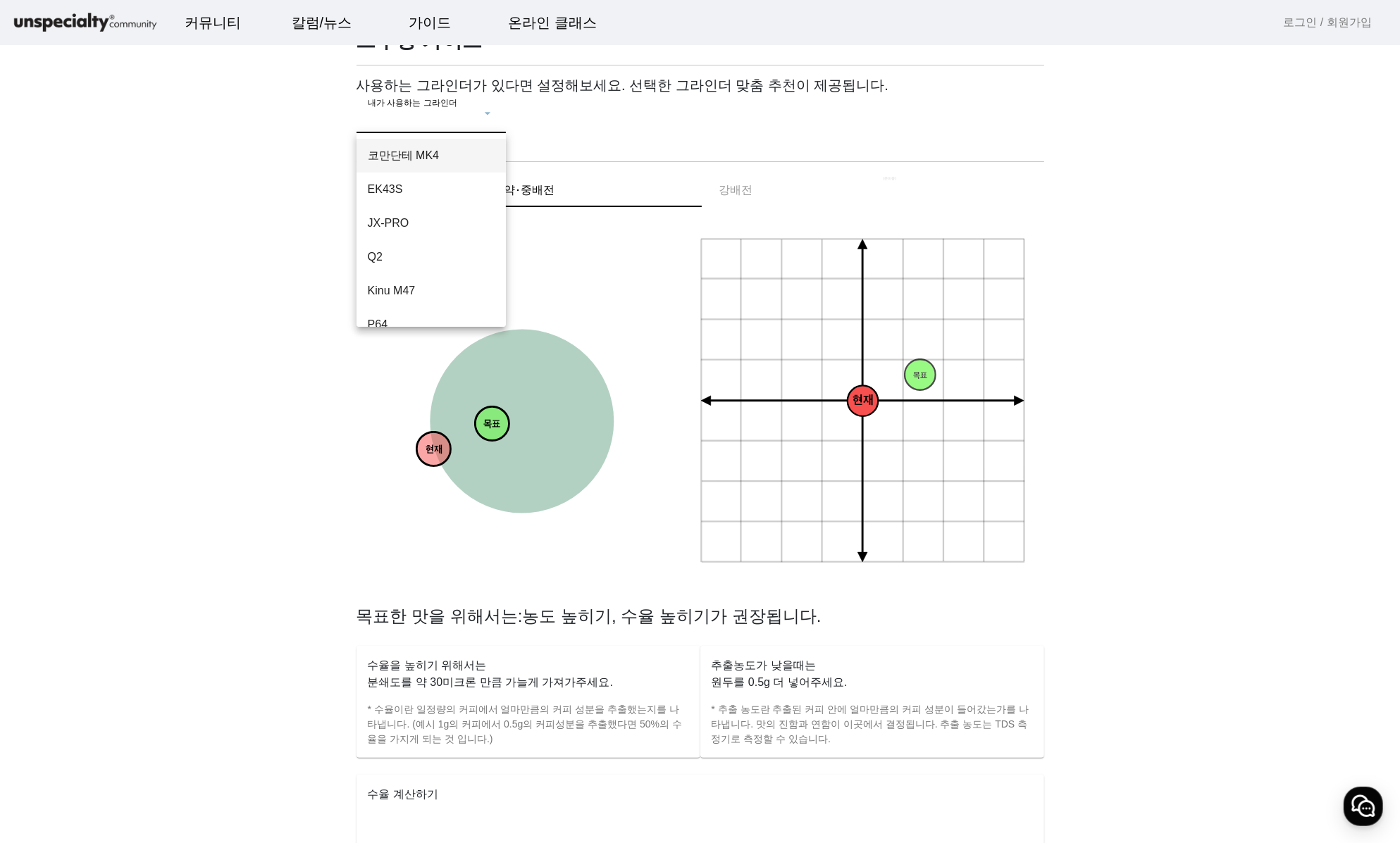
click at [207, 258] on div at bounding box center [700, 422] width 1400 height 843
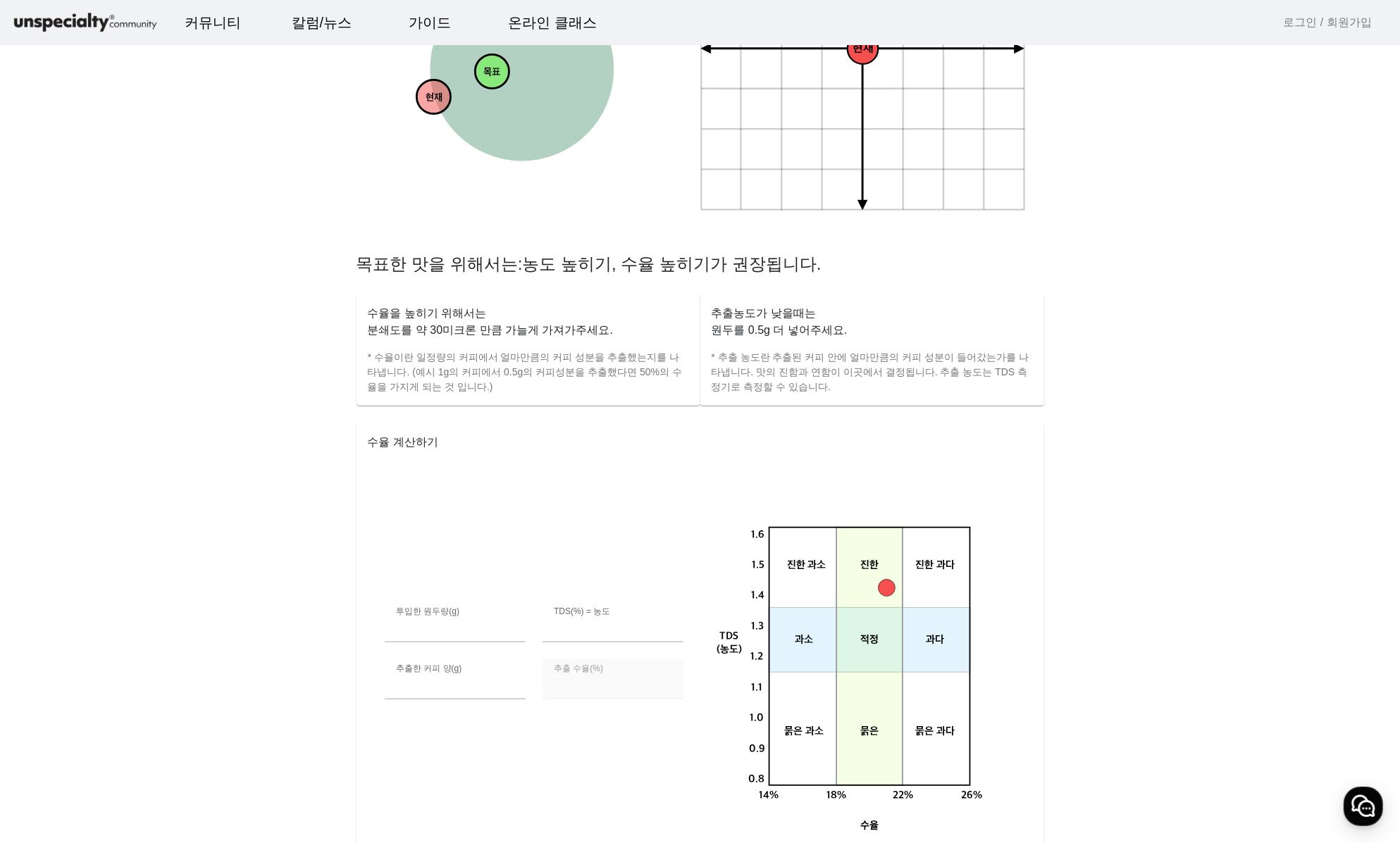
drag, startPoint x: 387, startPoint y: 307, endPoint x: 733, endPoint y: 349, distance: 348.5
click at [733, 349] on div "수율을 높히기 위해서는 분쇄도를 약 30미크론 만큼 가늘게 가져가주세요. * 수율이란 일정량의 커피에서 얼마만큼의 커피 성분을 추출했는지를 나…" at bounding box center [700, 656] width 687 height 724
drag, startPoint x: 733, startPoint y: 349, endPoint x: 584, endPoint y: 371, distance: 150.6
click at [584, 371] on p "* 수율이란 일정량의 커피에서 얼마만큼의 커피 성분을 추출했는지를 나타냅니다. (예시 1g의 커피에서 0.5g의 커피성분을 추출했다면 50%의…" at bounding box center [528, 372] width 322 height 44
click at [543, 389] on p "* 수율이란 일정량의 커피에서 얼마만큼의 커피 성분을 추출했는지를 나타냅니다. (예시 1g의 커피에서 0.5g의 커피성분을 추출했다면 50%의…" at bounding box center [528, 372] width 322 height 44
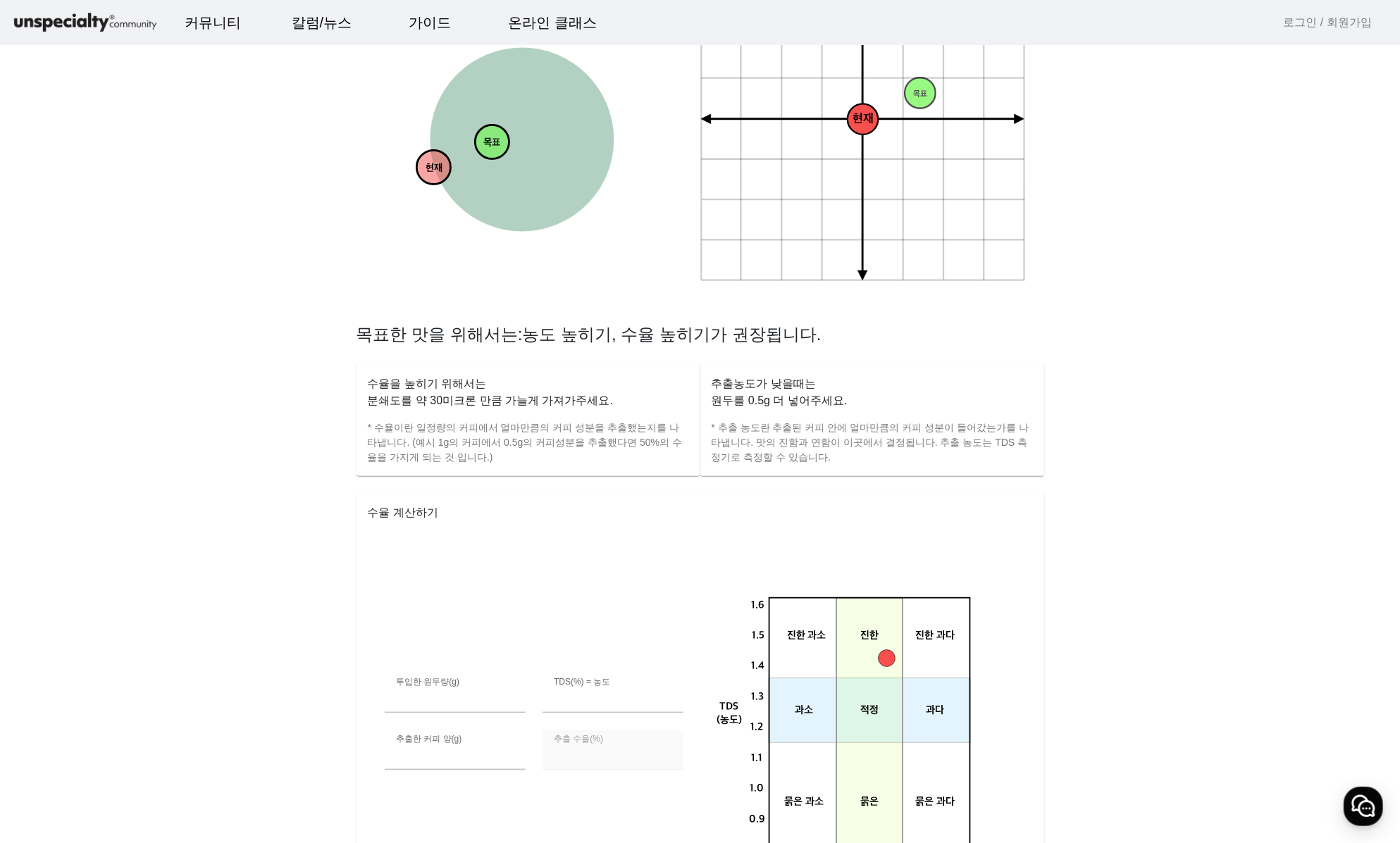
scroll to position [493, 0]
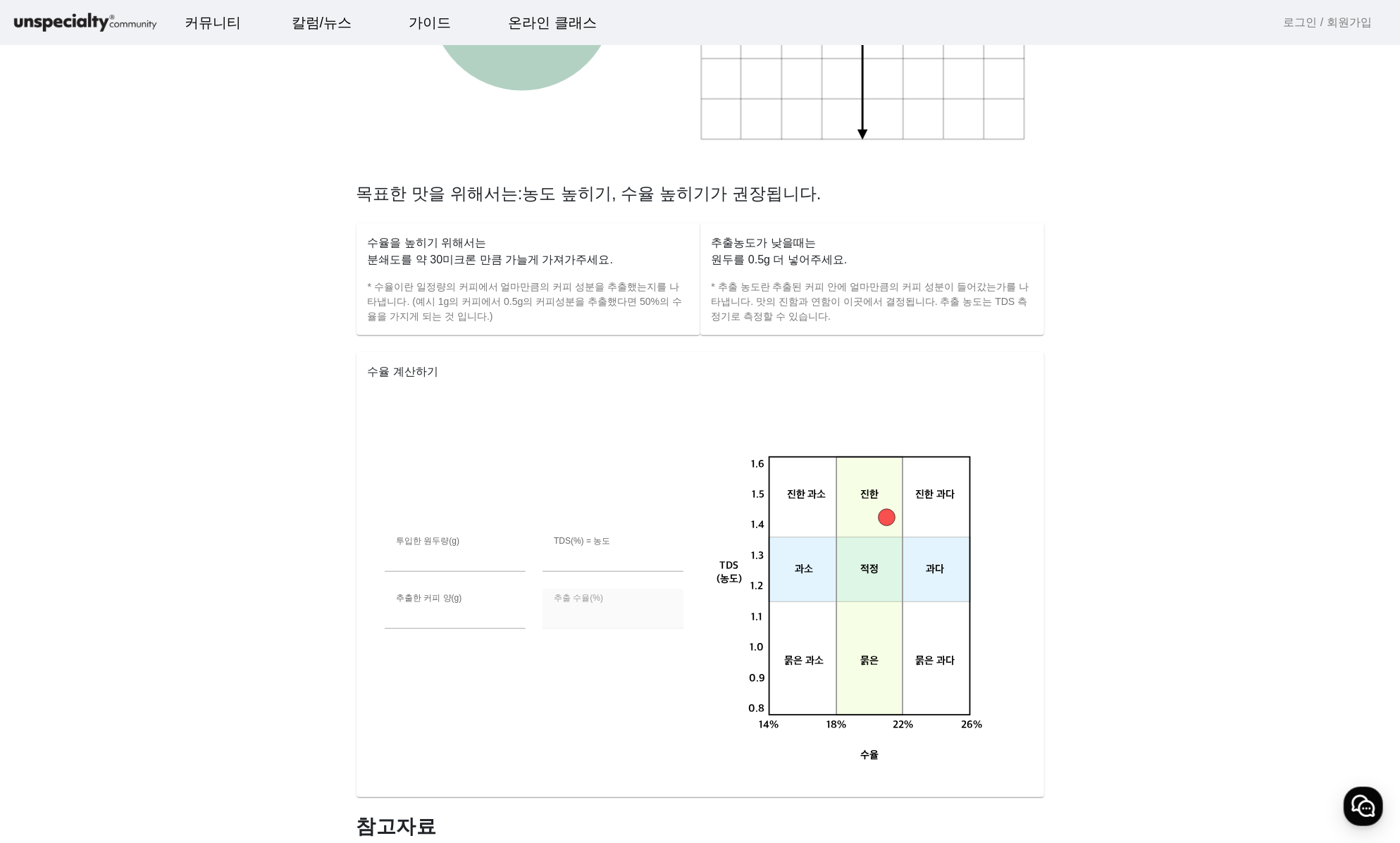
click at [808, 493] on tspan "진한 과소" at bounding box center [806, 495] width 40 height 12
click at [217, 510] on app-brewing-compass "브루잉 가이드 사용하는 그라인더가 있다면 설정해보세요. 선택한 그라인더 맞춤 추천이 제공됩니다. 내가 사용하는 그라인더 약⋅중배전 강배전 현재…" at bounding box center [700, 276] width 1366 height 1342
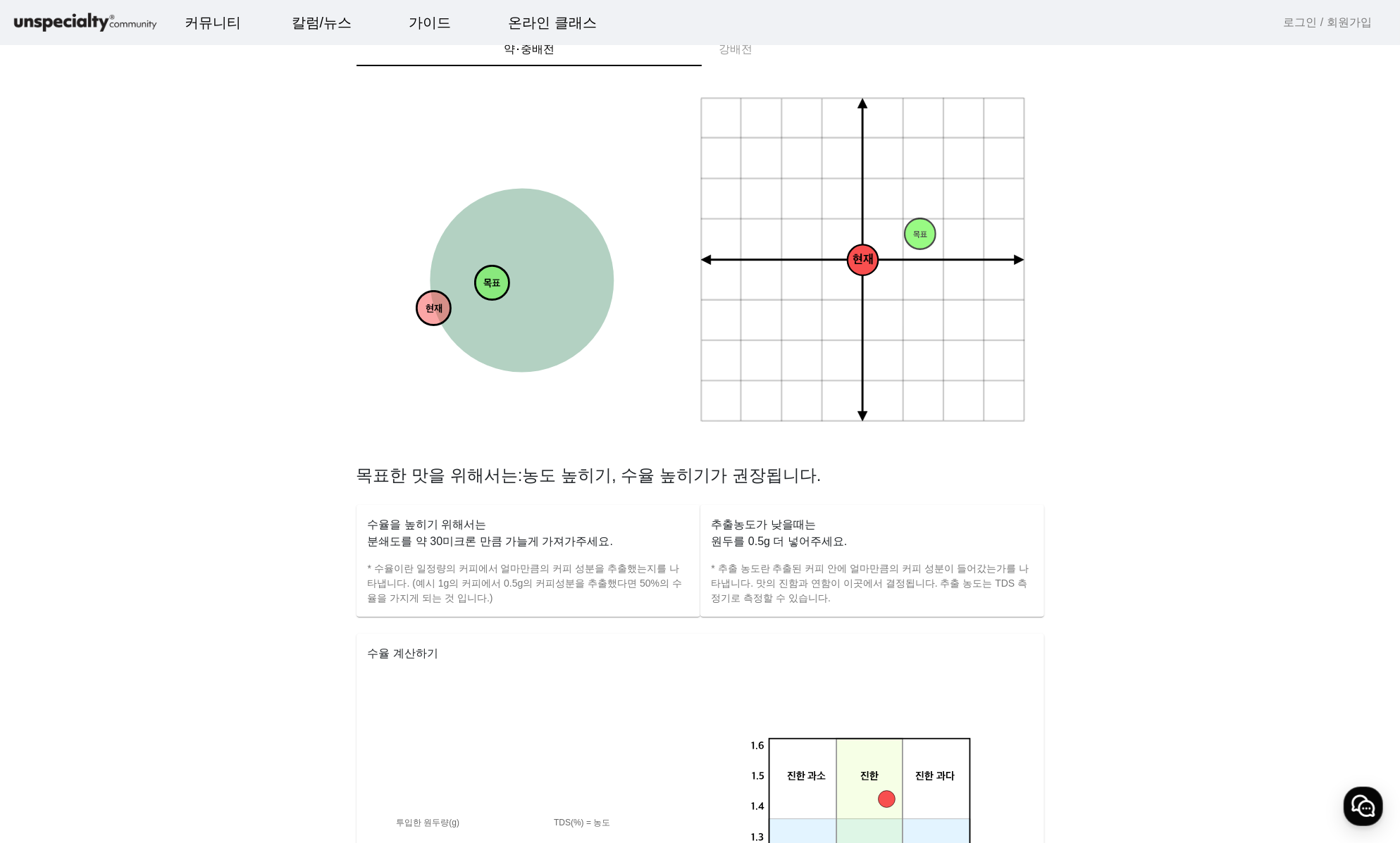
scroll to position [0, 0]
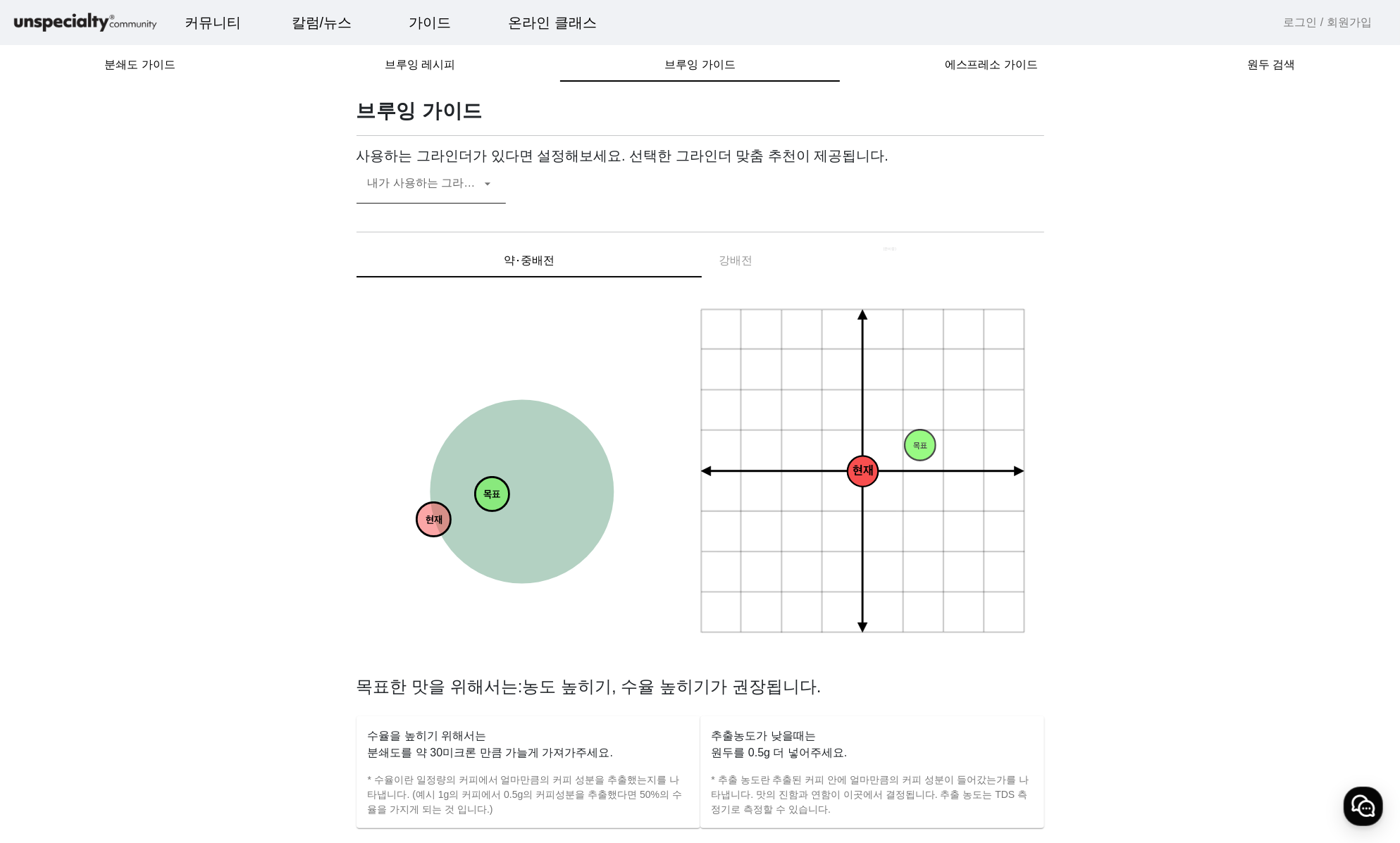
click at [475, 179] on mat-label "내가 사용하는 그라인더" at bounding box center [428, 184] width 119 height 12
click at [475, 179] on div at bounding box center [700, 422] width 1400 height 843
click at [775, 65] on div "브루잉 가이드" at bounding box center [700, 64] width 280 height 34
click at [442, 63] on span "브루잉 레시피" at bounding box center [419, 64] width 70 height 11
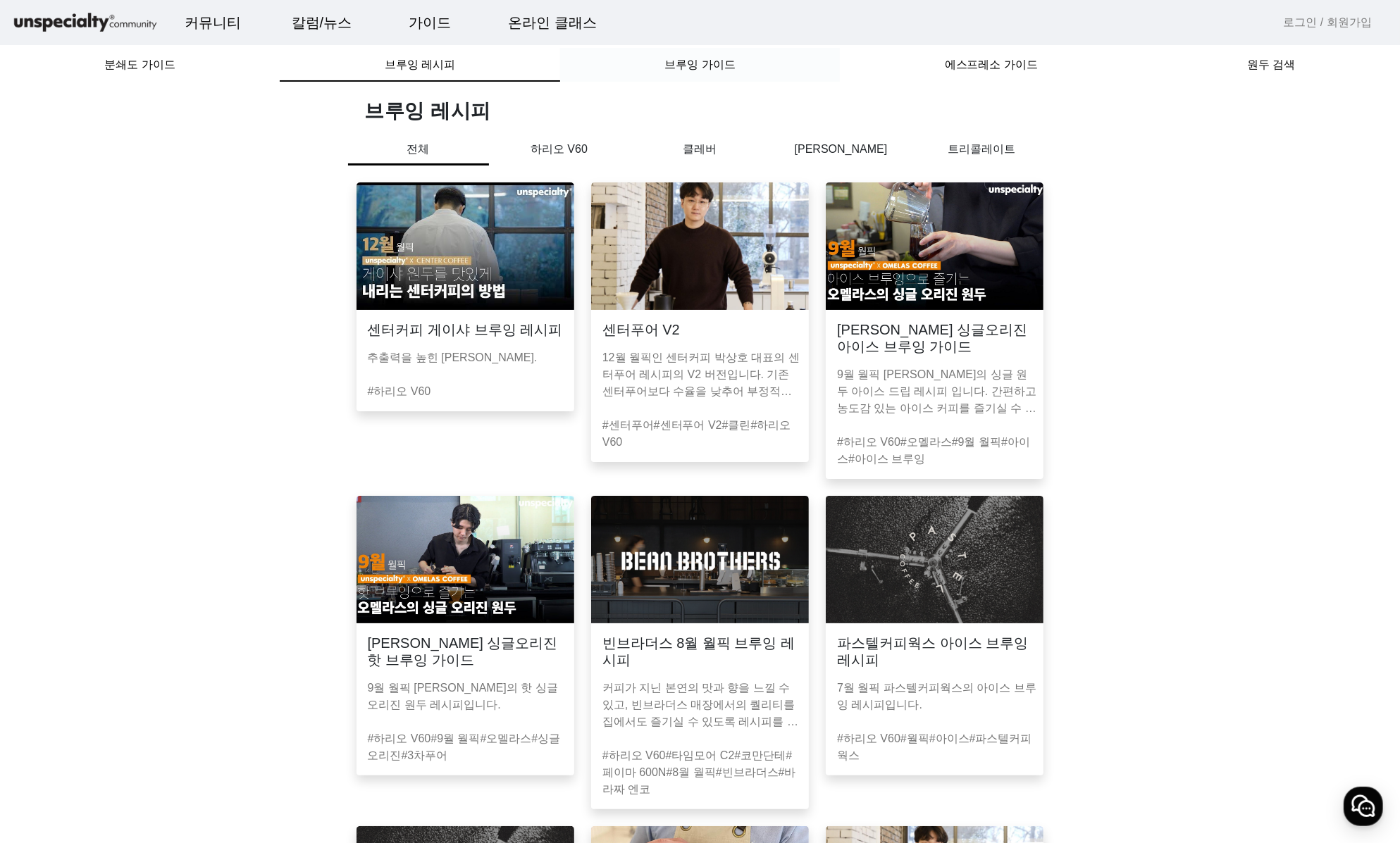
click at [699, 70] on span "브루잉 가이드" at bounding box center [699, 64] width 70 height 11
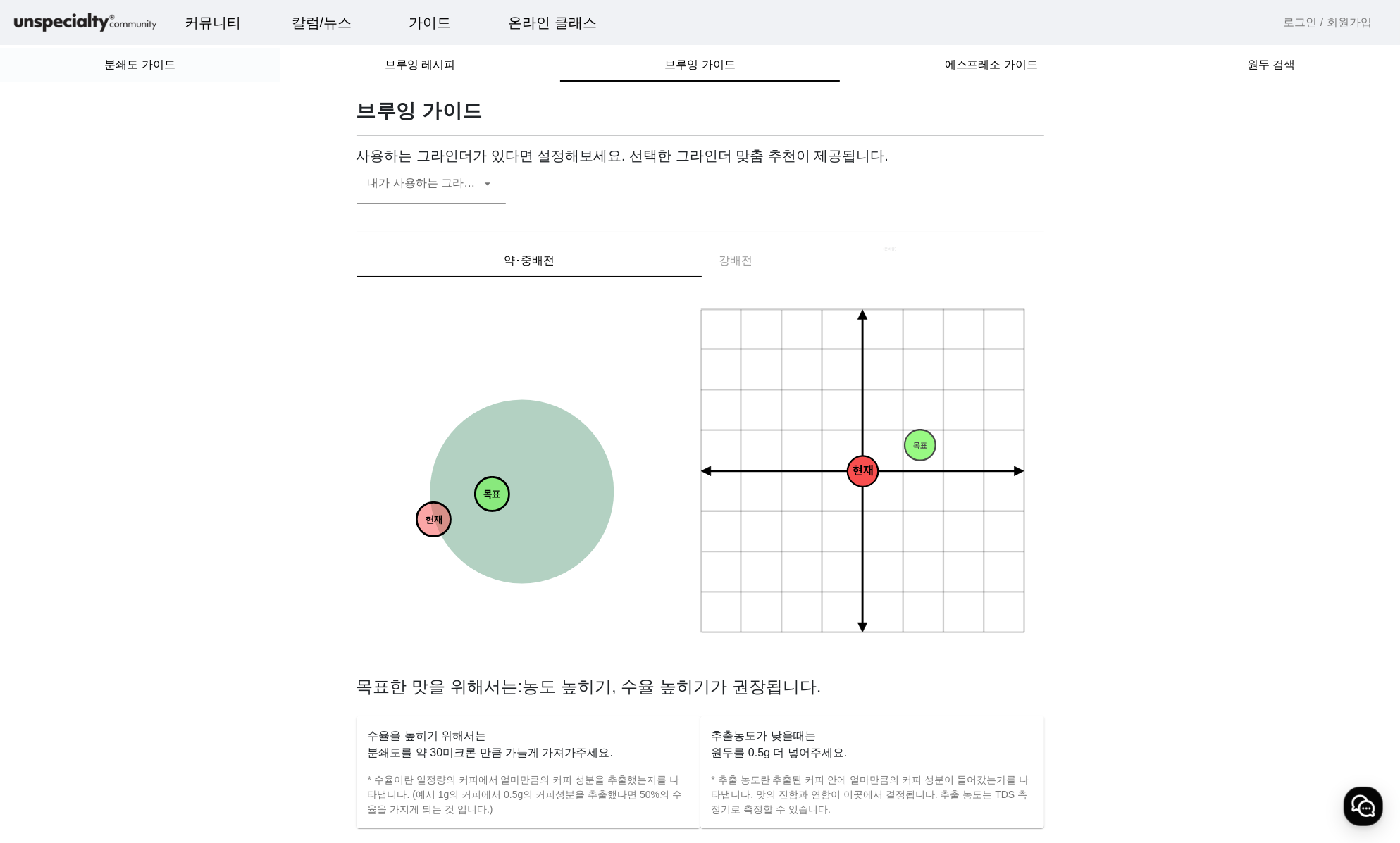
click at [146, 59] on span "분쇄도 가이드" at bounding box center [140, 64] width 70 height 11
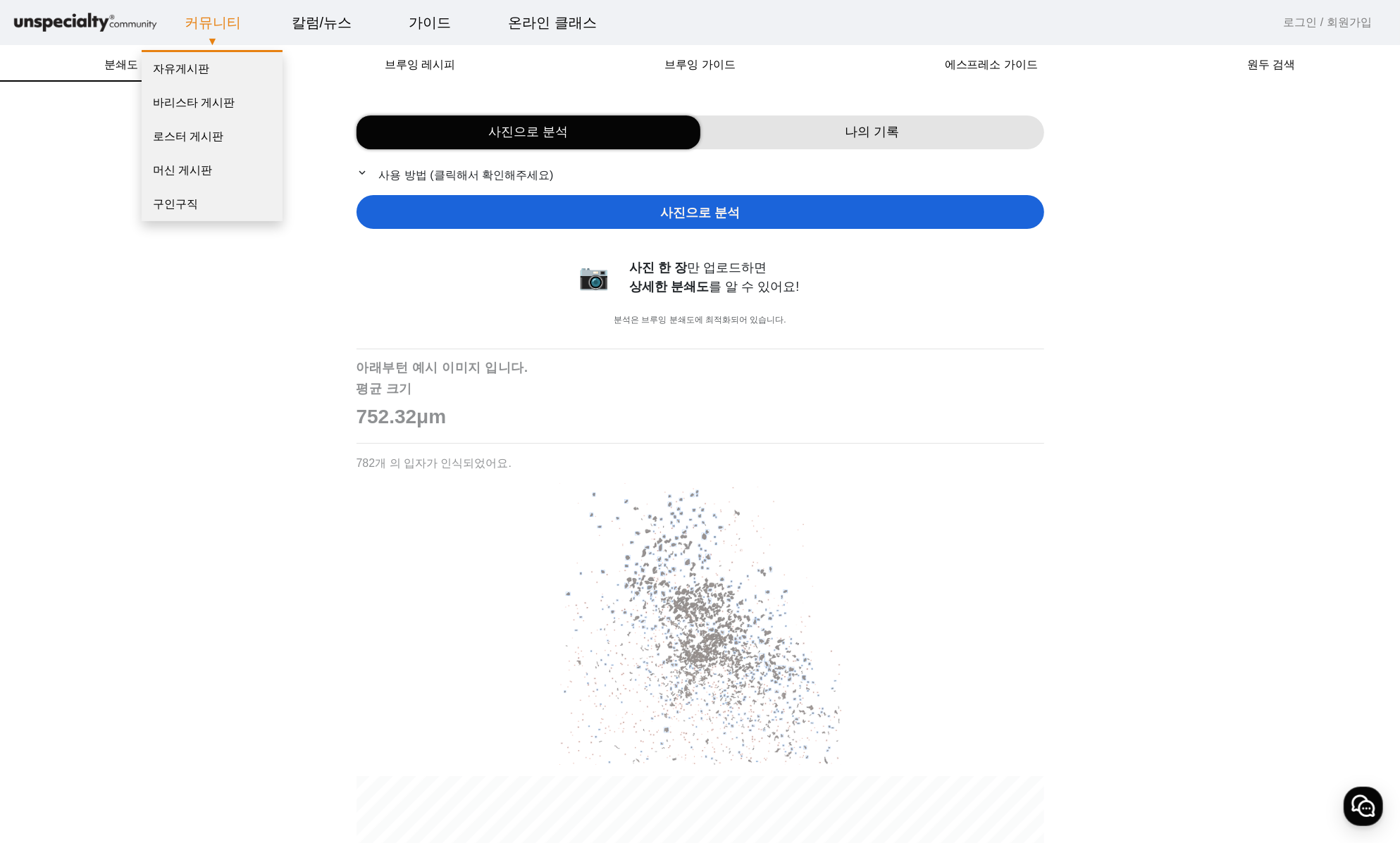
click at [212, 27] on link "커뮤니티" at bounding box center [213, 22] width 79 height 38
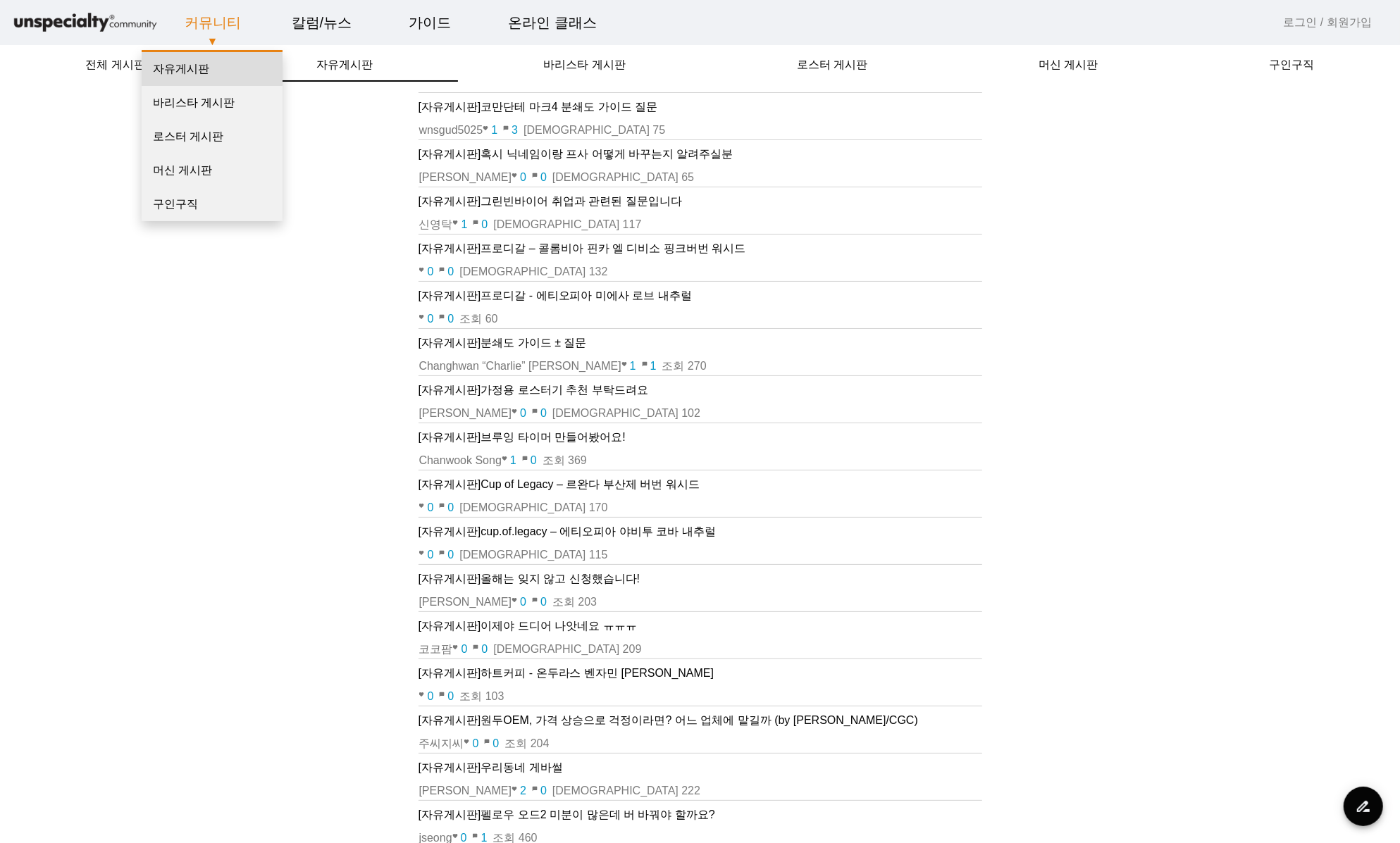
click at [185, 69] on link "자유게시판" at bounding box center [212, 69] width 141 height 34
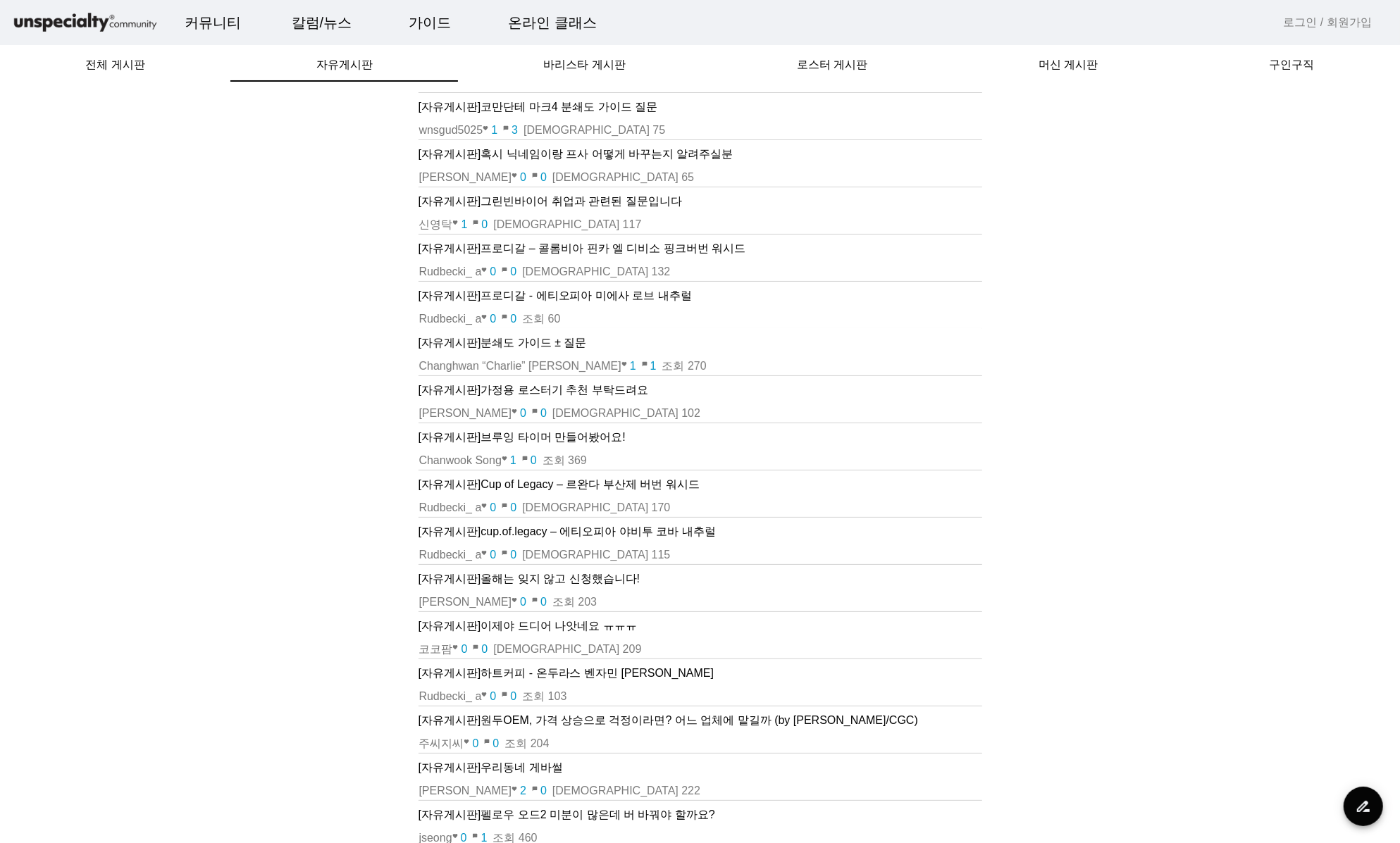
click at [536, 339] on p "[자유게시판] 분쇄도 가이드 ± 질문" at bounding box center [700, 342] width 563 height 17
click at [604, 70] on span "바리스타 게시판" at bounding box center [585, 64] width 82 height 11
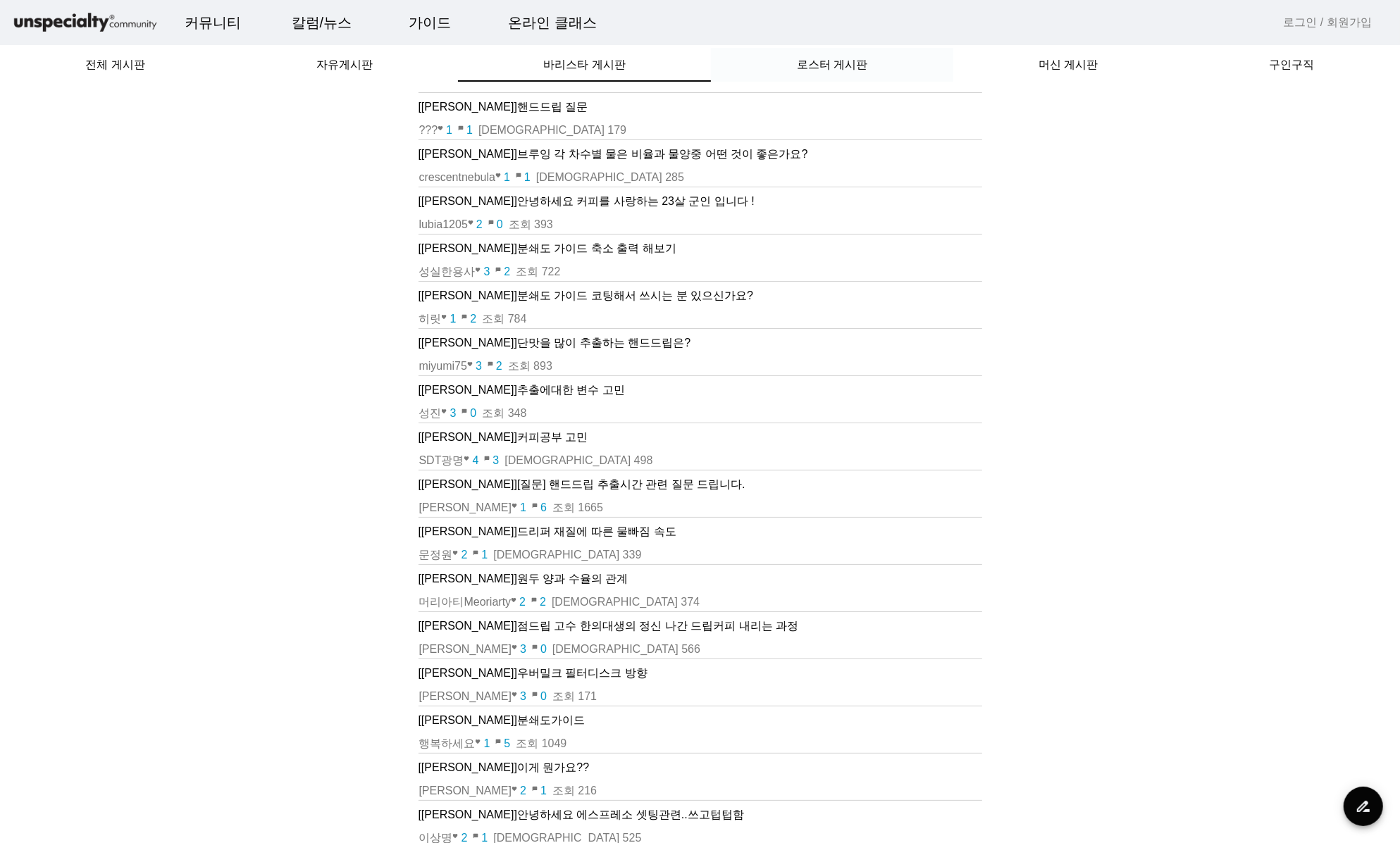
click at [837, 73] on span "로스터 게시판" at bounding box center [832, 64] width 70 height 34
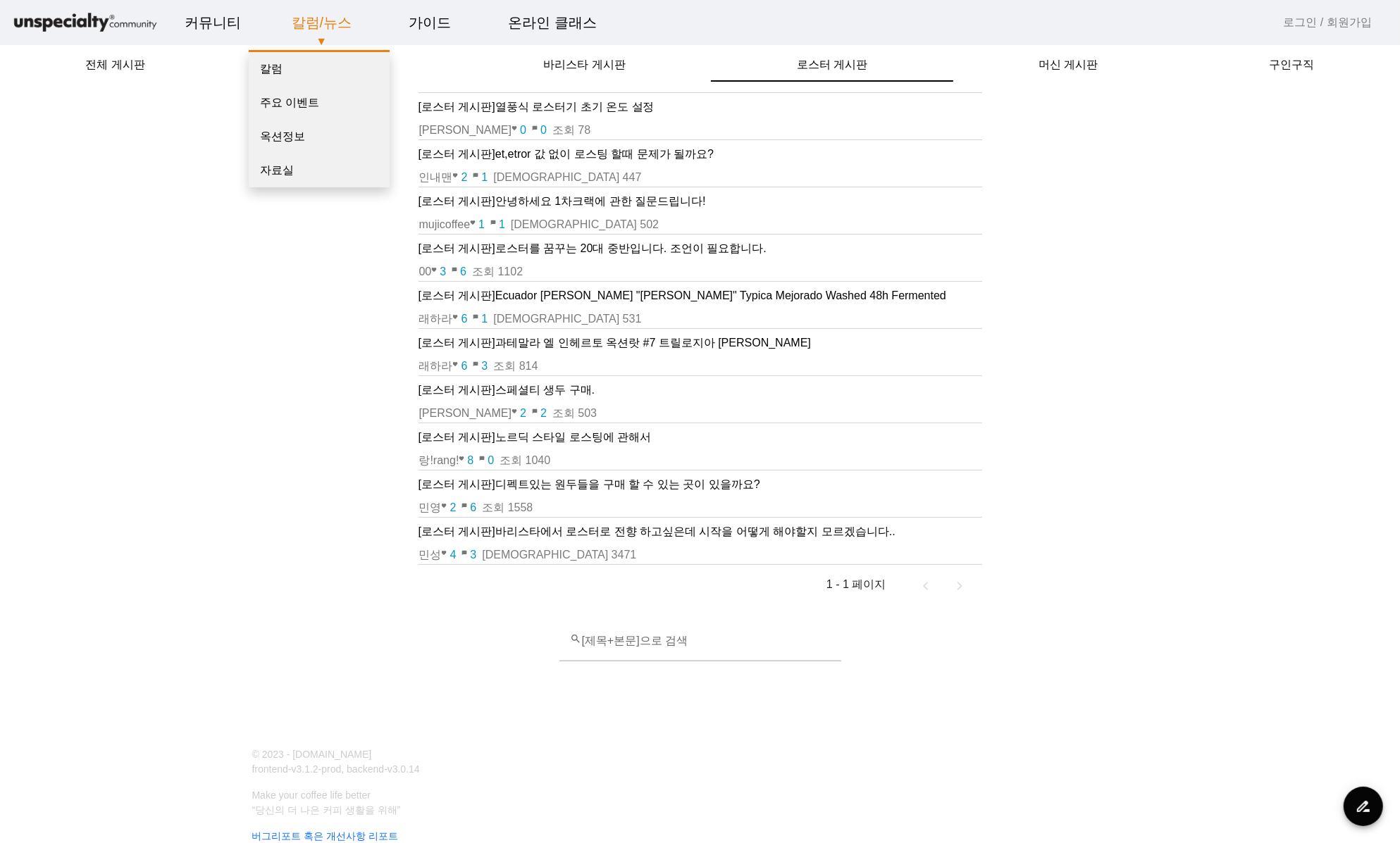
click at [291, 46] on p "▼" at bounding box center [322, 41] width 111 height 17
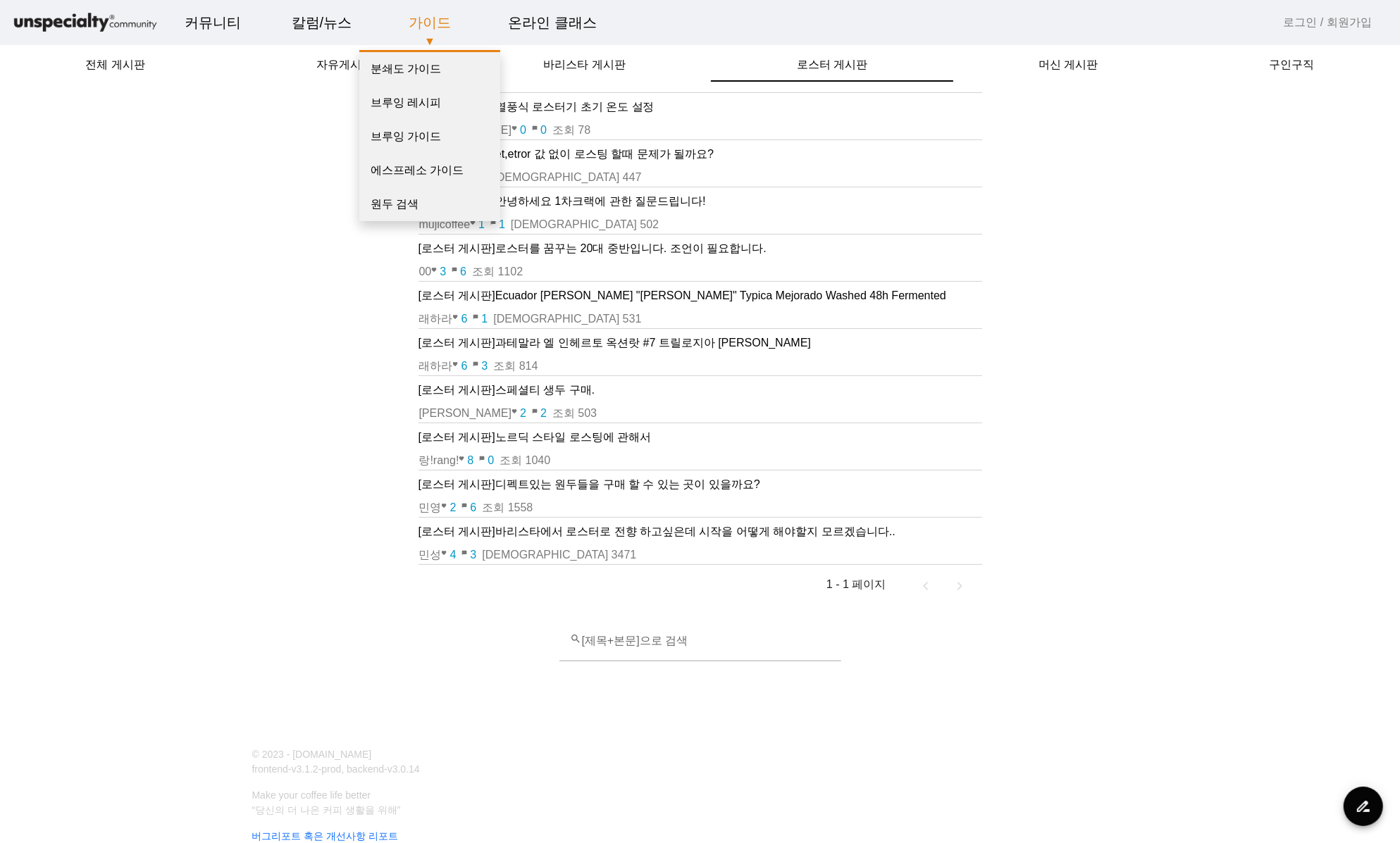
click at [443, 22] on link "가이드" at bounding box center [429, 22] width 65 height 38
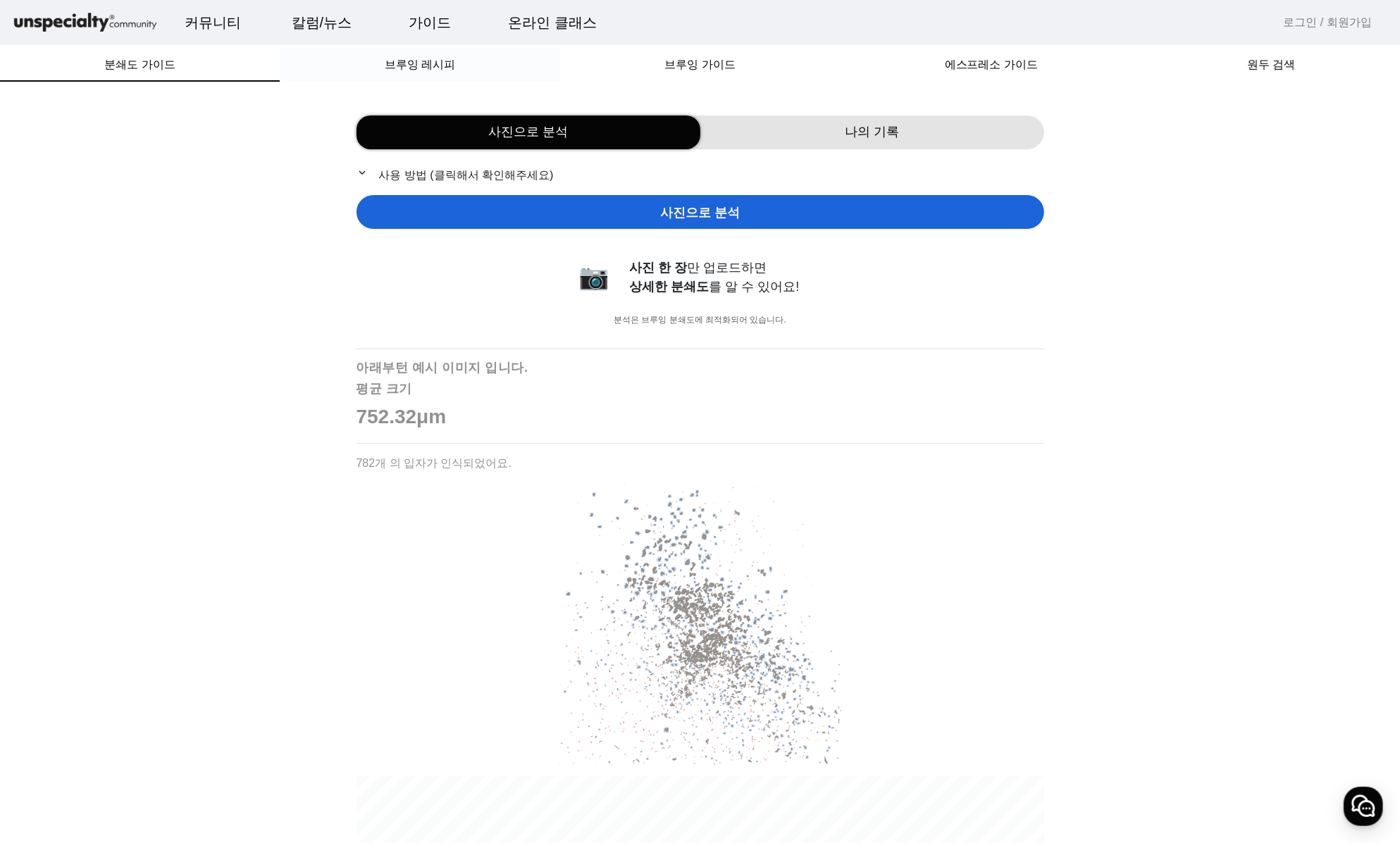
click at [437, 66] on span "브루잉 레시피" at bounding box center [419, 64] width 70 height 11
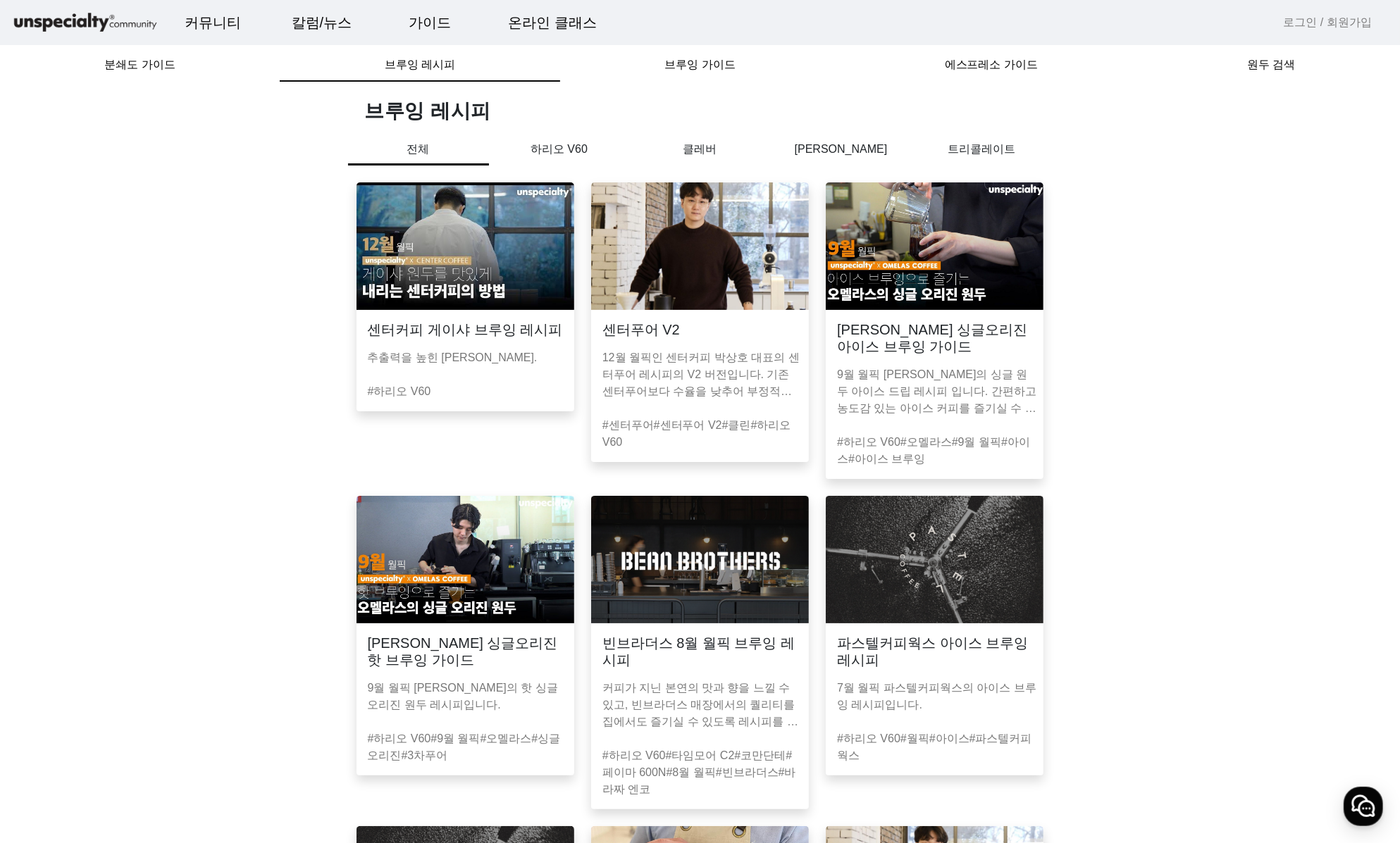
click at [995, 155] on p "트리콜레이트" at bounding box center [982, 149] width 141 height 17
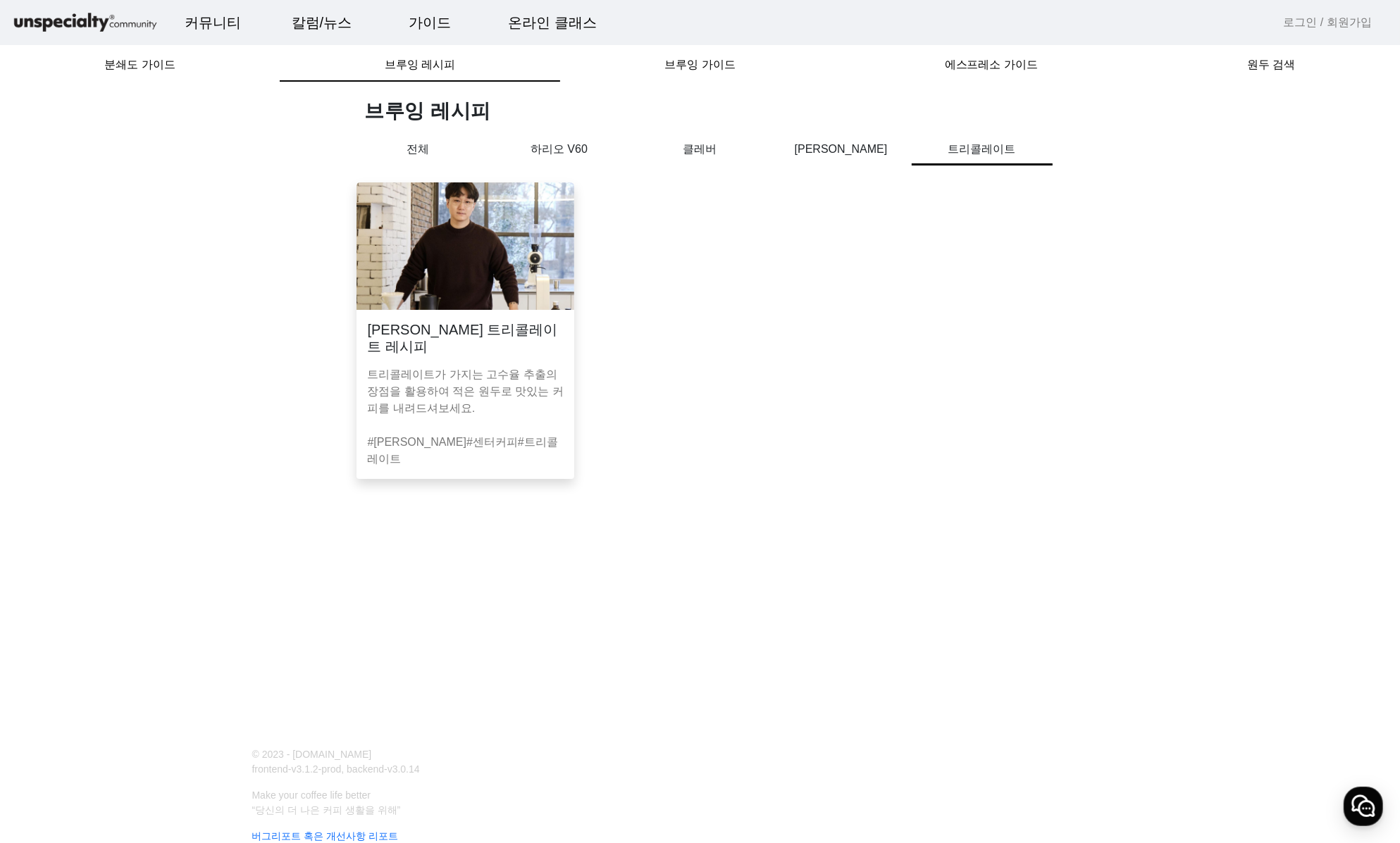
click at [557, 250] on img at bounding box center [466, 246] width 218 height 128
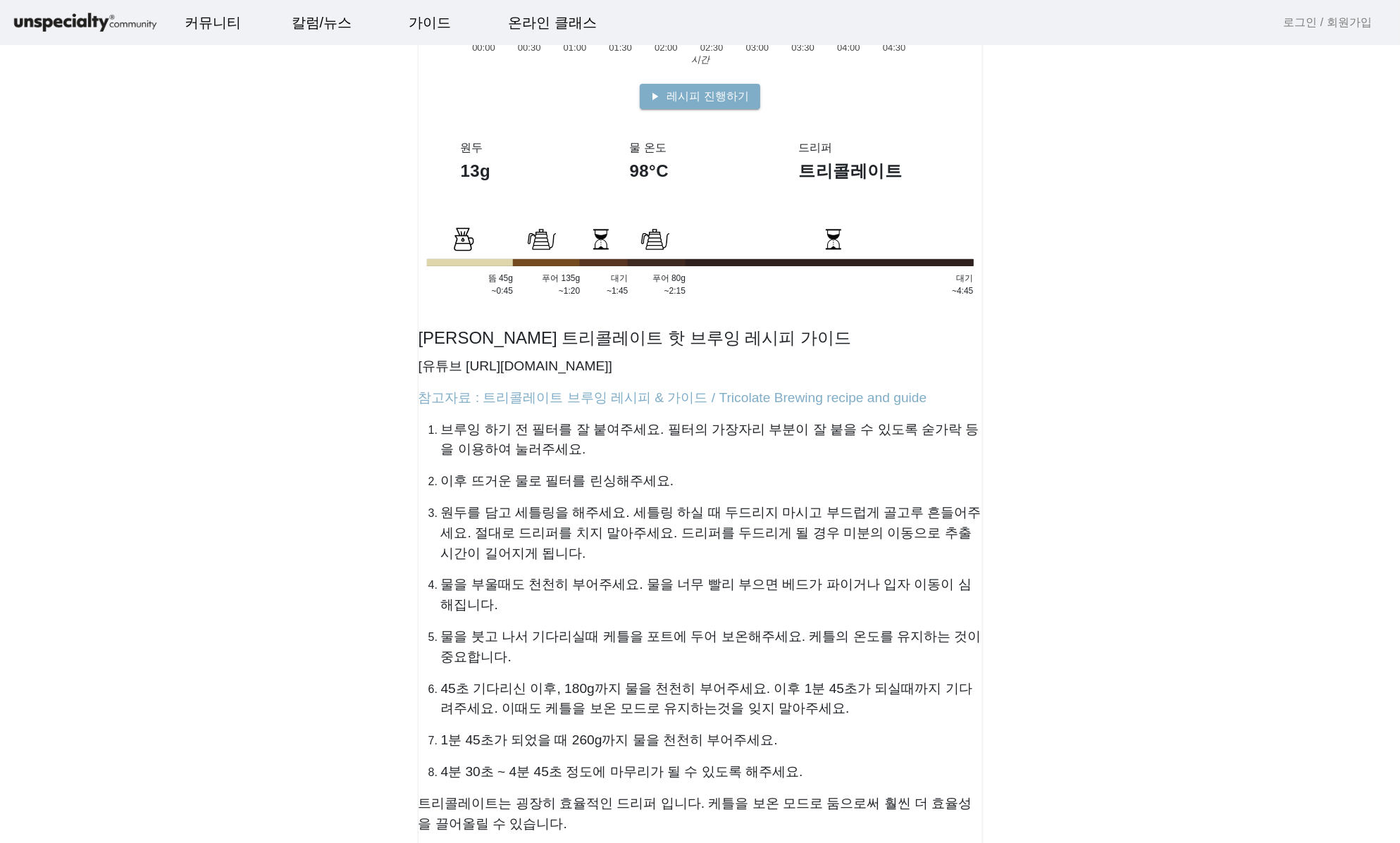
scroll to position [139, 0]
